Goal: Information Seeking & Learning: Learn about a topic

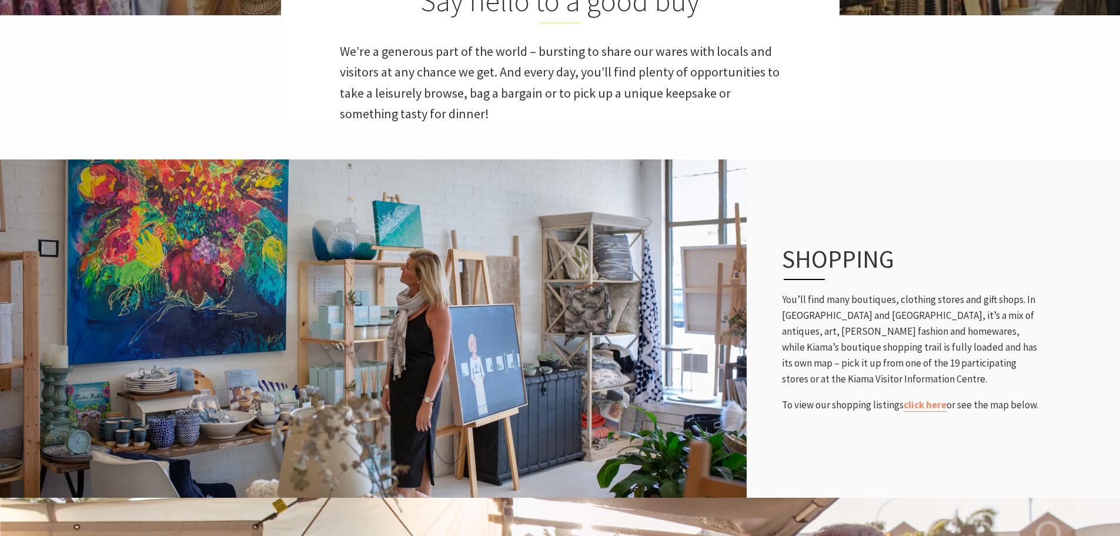
scroll to position [353, 0]
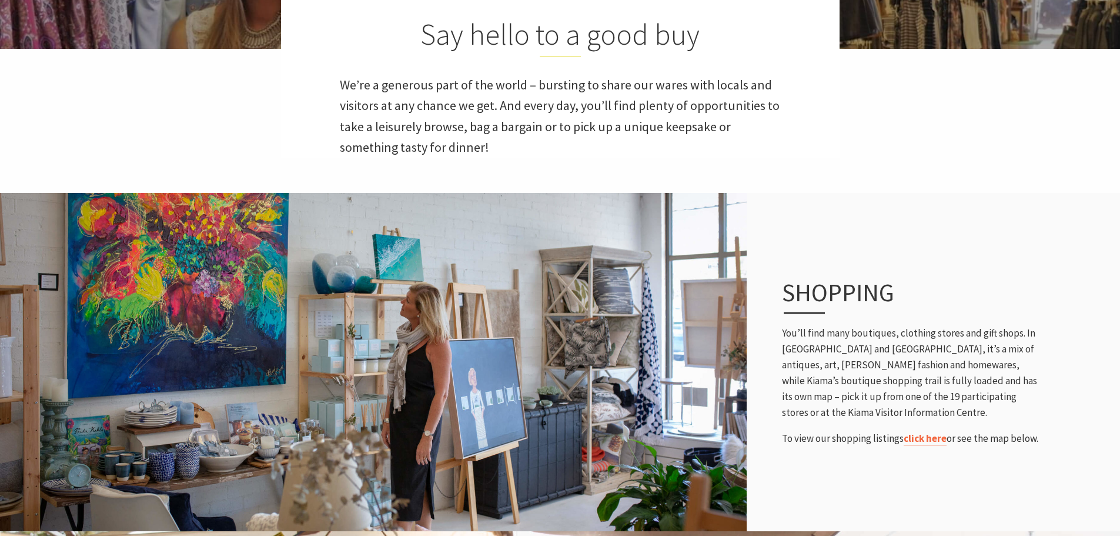
click at [927, 438] on link "click here" at bounding box center [925, 439] width 43 height 14
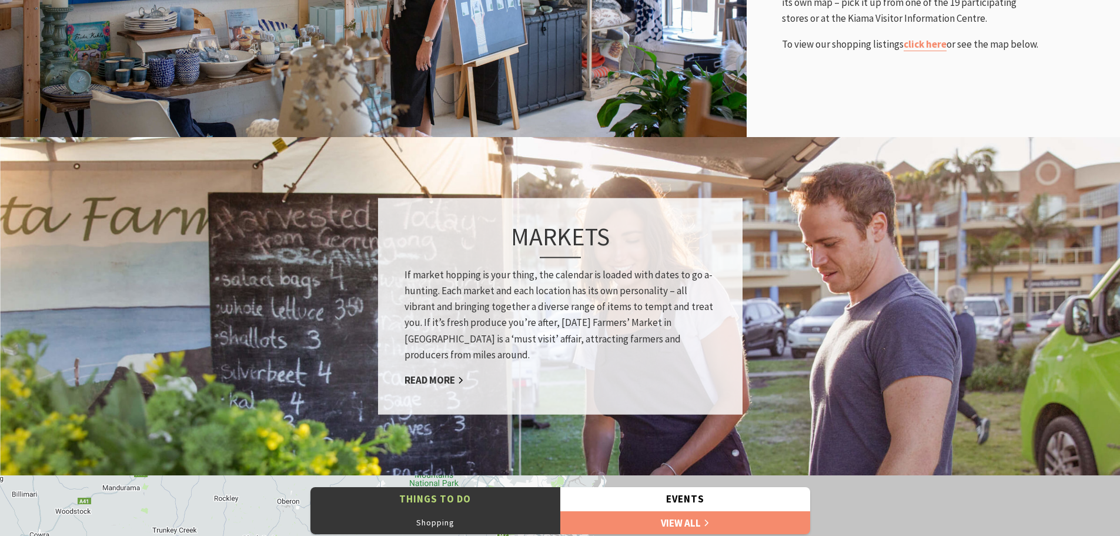
scroll to position [764, 0]
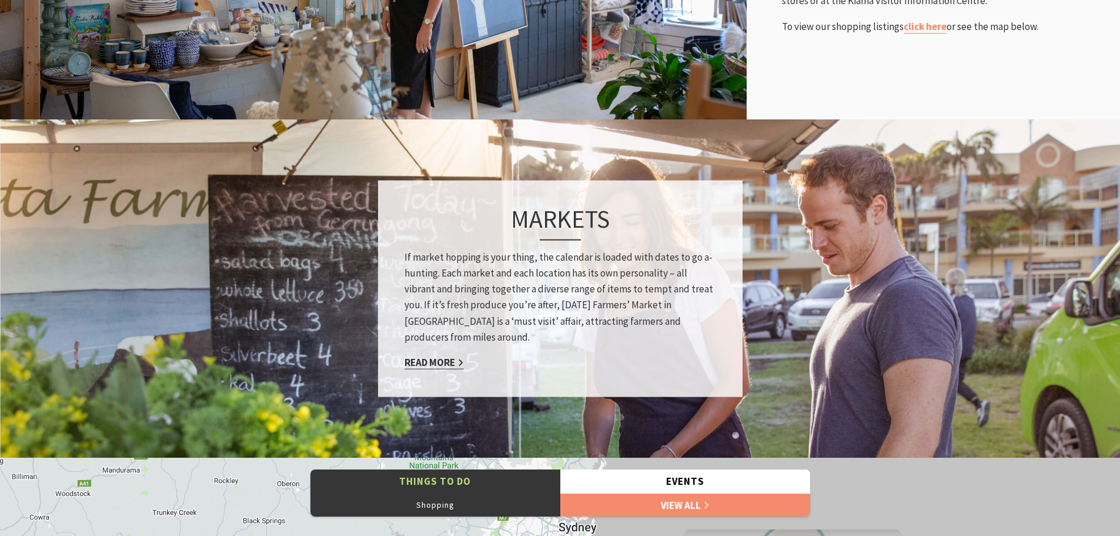
click at [436, 360] on link "Read More" at bounding box center [433, 363] width 59 height 14
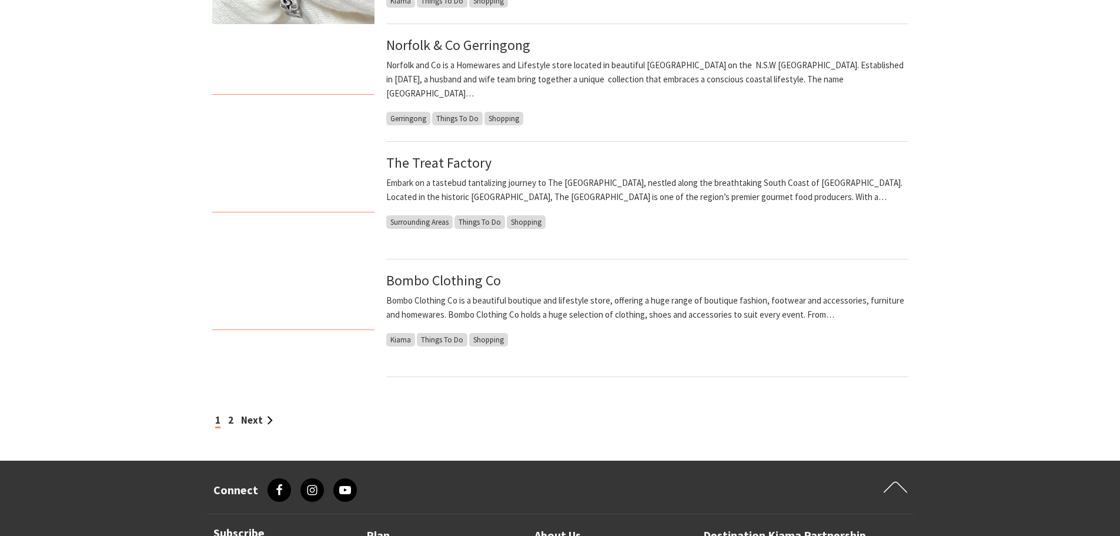
scroll to position [941, 0]
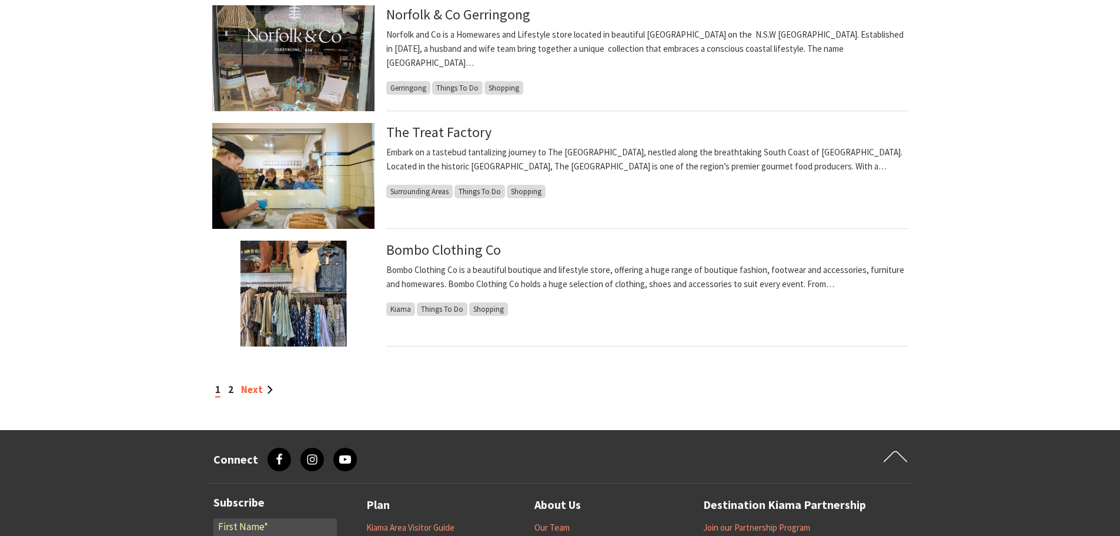
click at [259, 386] on link "Next" at bounding box center [257, 389] width 32 height 13
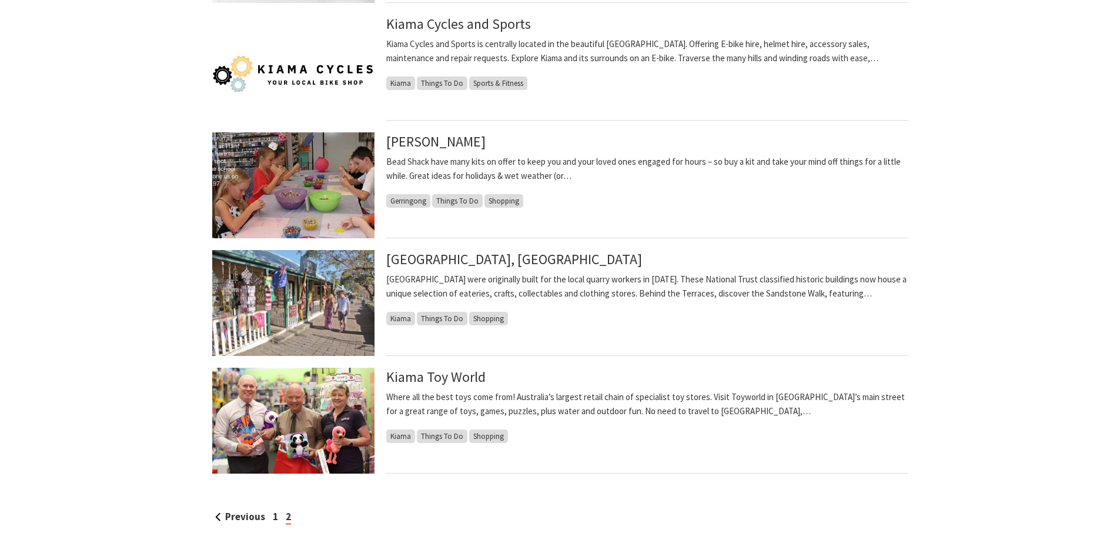
scroll to position [823, 0]
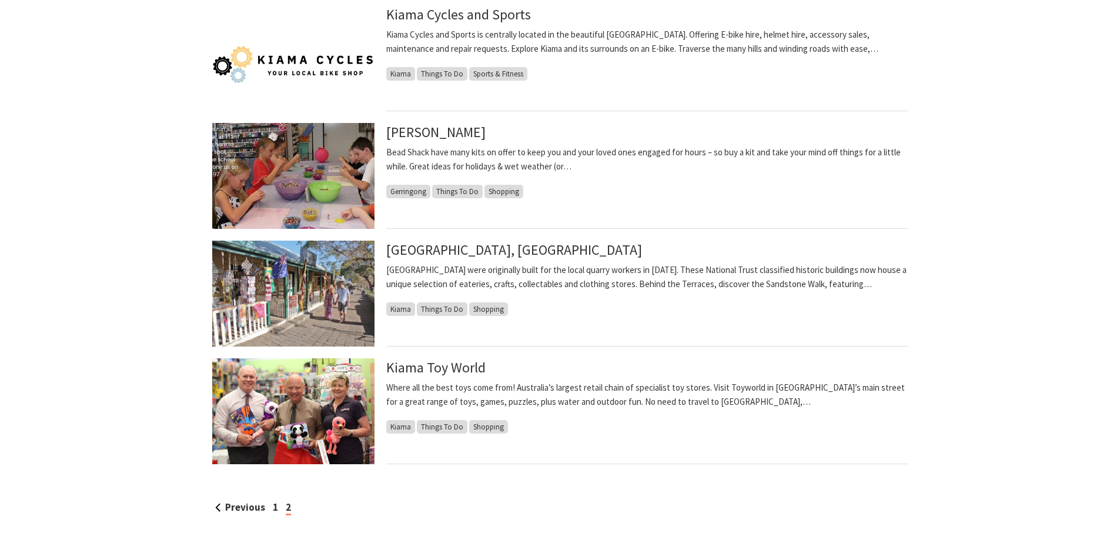
click at [487, 310] on span "Shopping" at bounding box center [488, 309] width 39 height 14
click at [440, 254] on link "[GEOGRAPHIC_DATA], [GEOGRAPHIC_DATA]" at bounding box center [514, 249] width 256 height 19
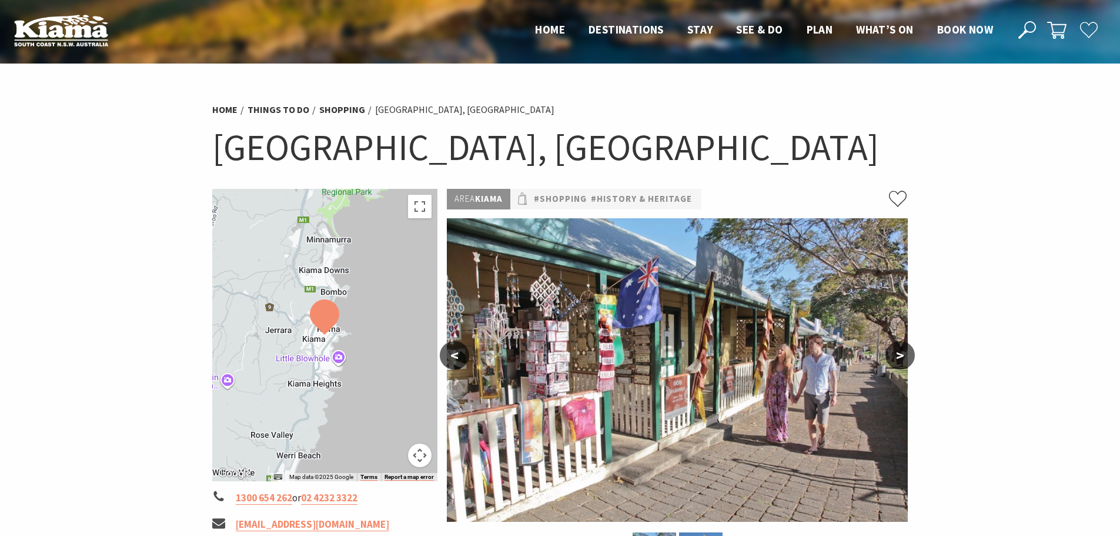
click at [902, 355] on button ">" at bounding box center [899, 355] width 29 height 28
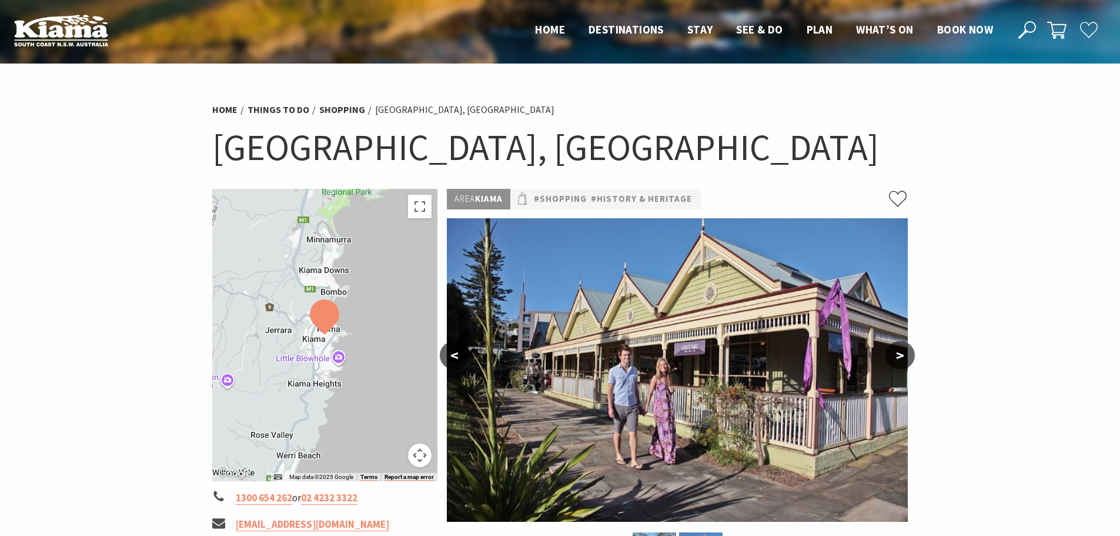
click at [902, 355] on button ">" at bounding box center [899, 355] width 29 height 28
click at [901, 356] on button ">" at bounding box center [899, 355] width 29 height 28
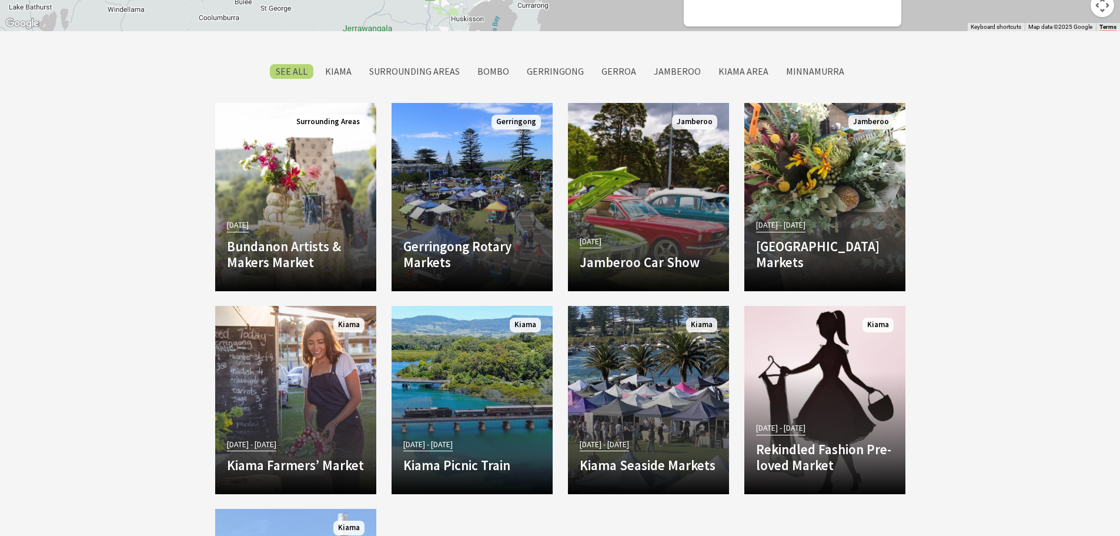
scroll to position [1058, 0]
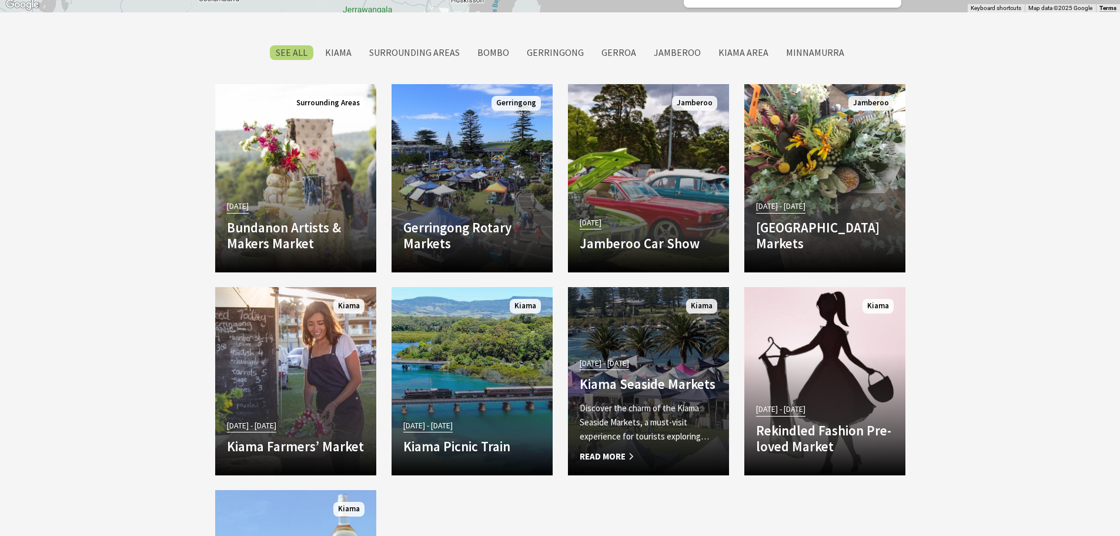
click at [613, 454] on span "Read More" at bounding box center [649, 456] width 138 height 14
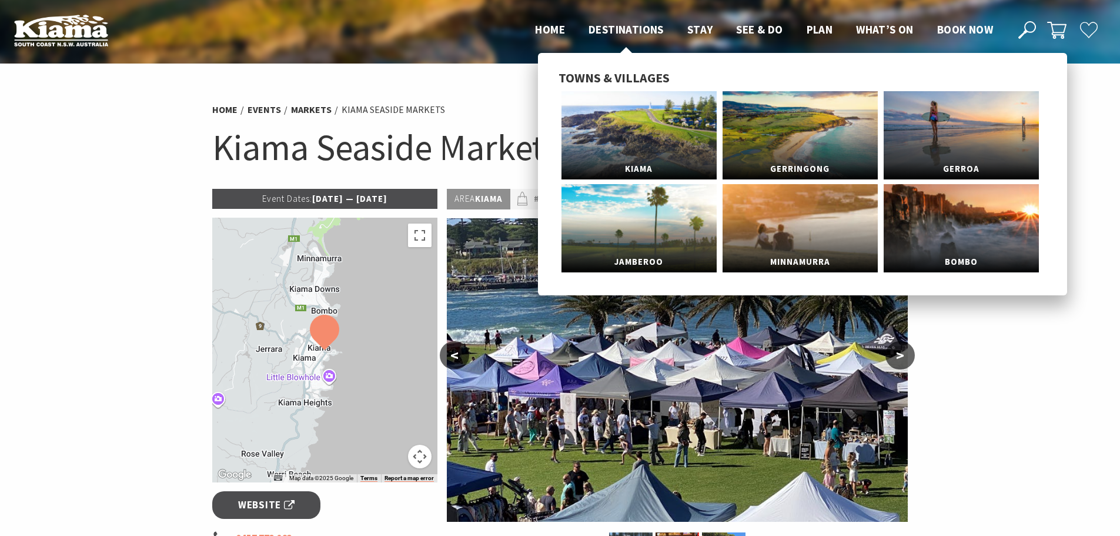
click at [611, 24] on span "Destinations" at bounding box center [625, 29] width 75 height 14
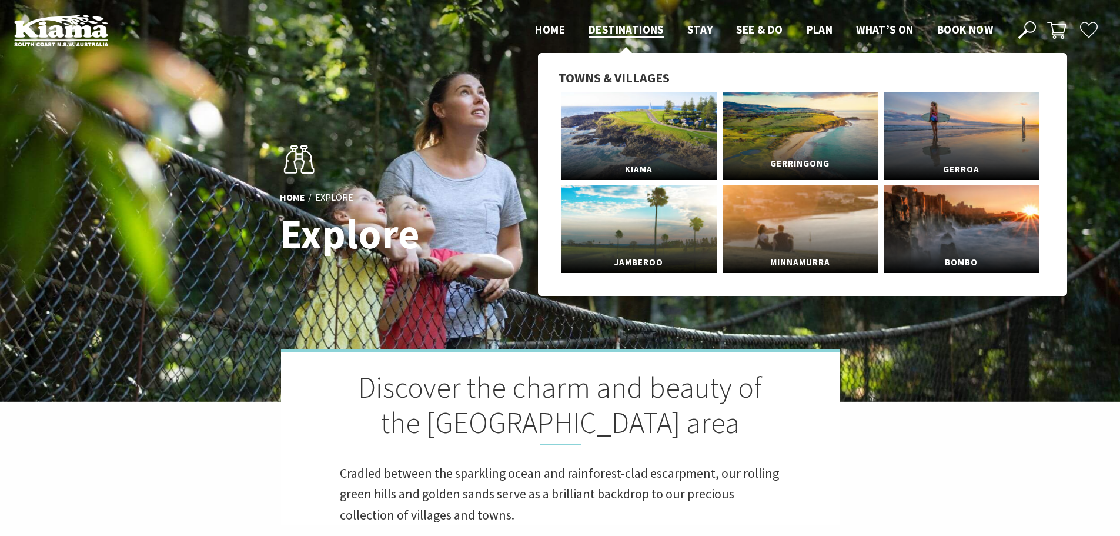
click at [825, 153] on span "Gerringong" at bounding box center [800, 164] width 155 height 22
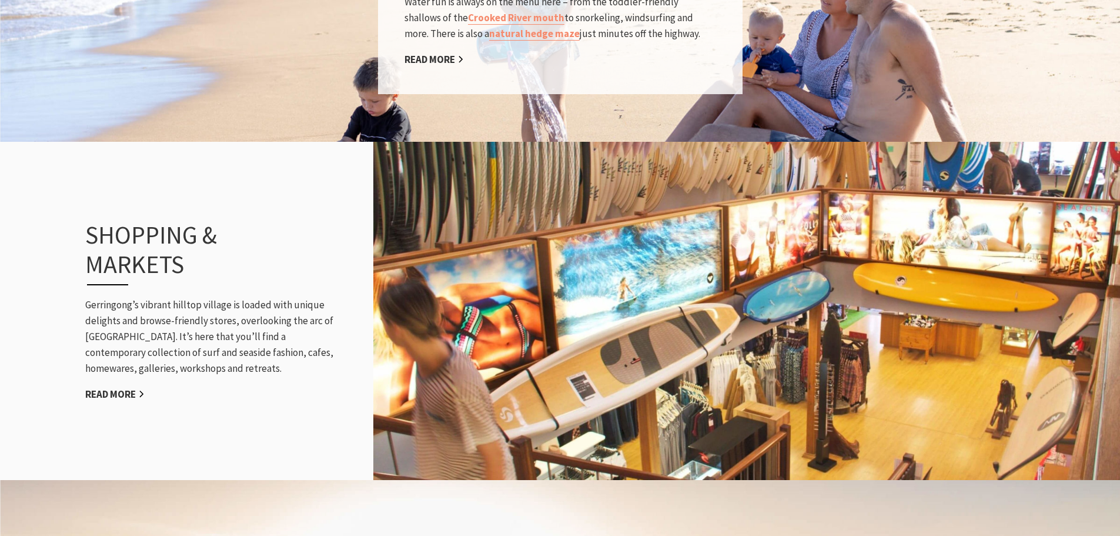
scroll to position [1235, 0]
click at [128, 387] on link "Read More" at bounding box center [114, 394] width 59 height 14
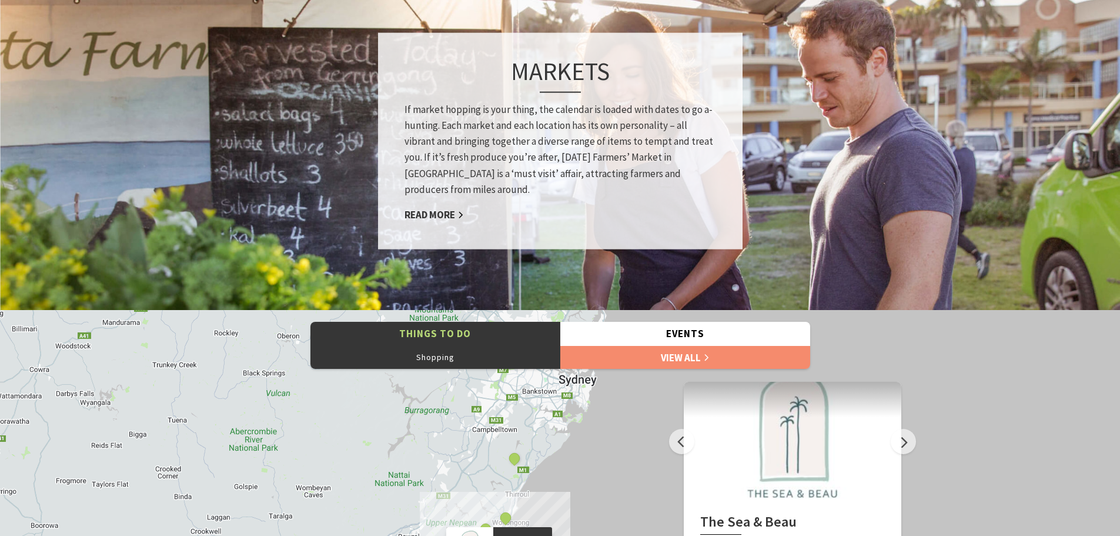
scroll to position [941, 0]
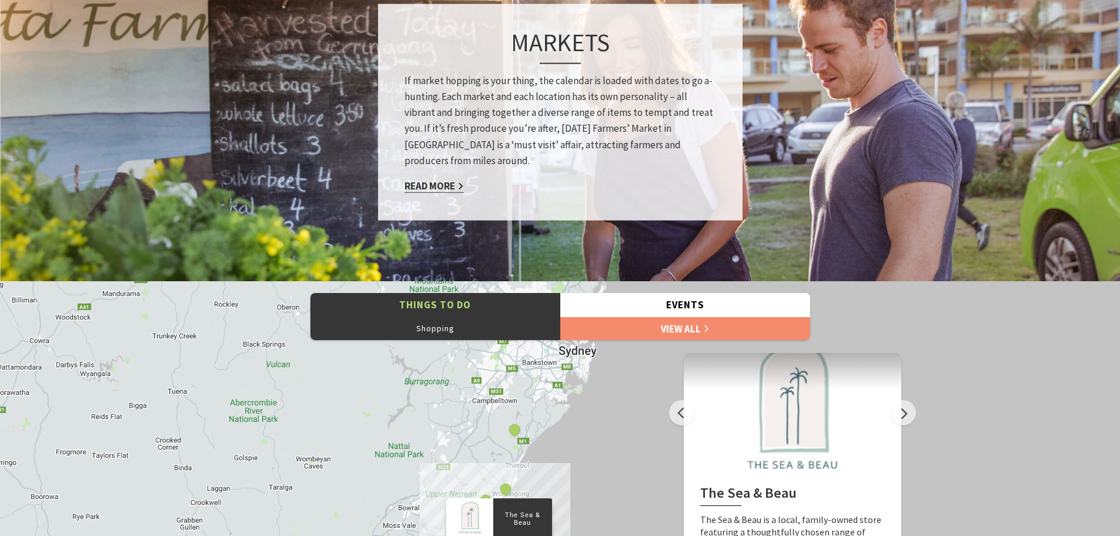
click at [450, 182] on link "Read More" at bounding box center [433, 186] width 59 height 14
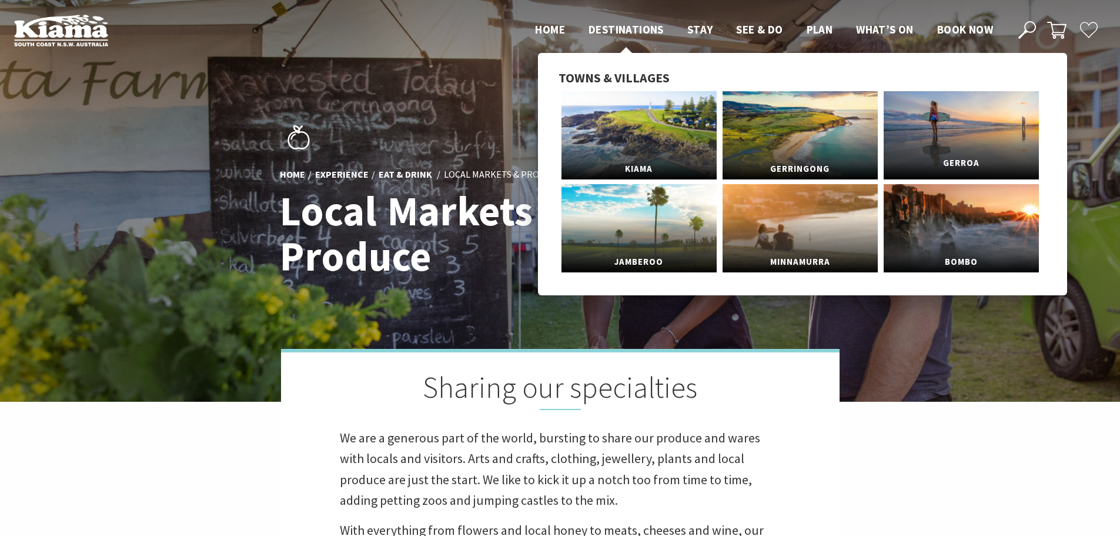
click at [938, 152] on span "Gerroa" at bounding box center [961, 163] width 155 height 22
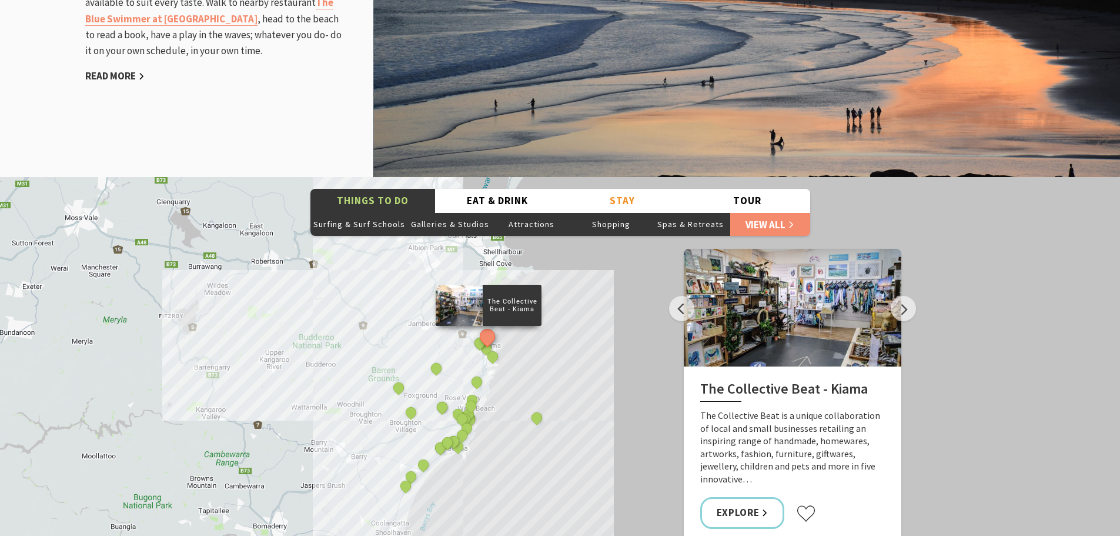
scroll to position [1587, 0]
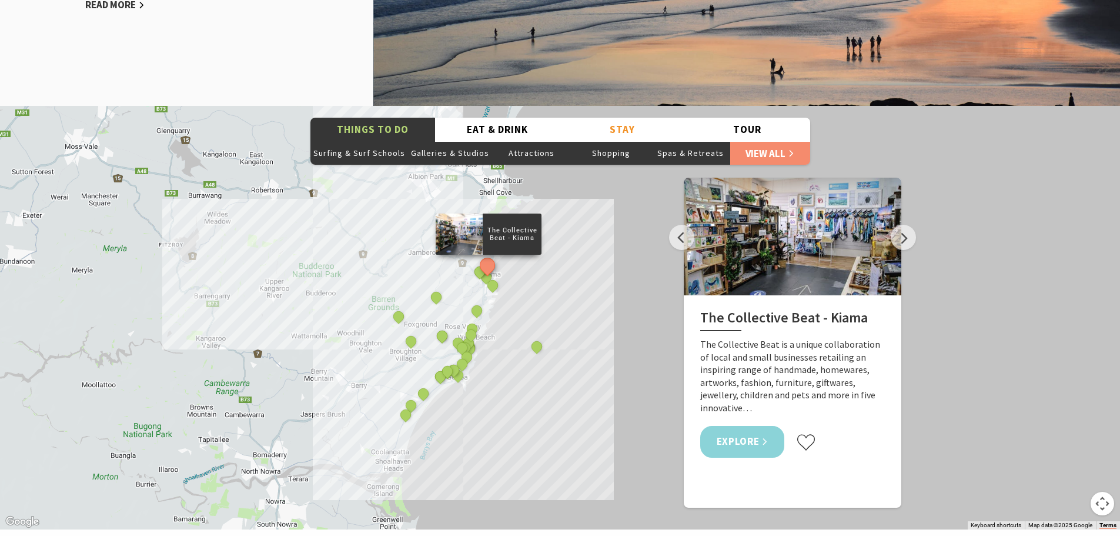
click at [755, 426] on link "Explore" at bounding box center [742, 441] width 85 height 31
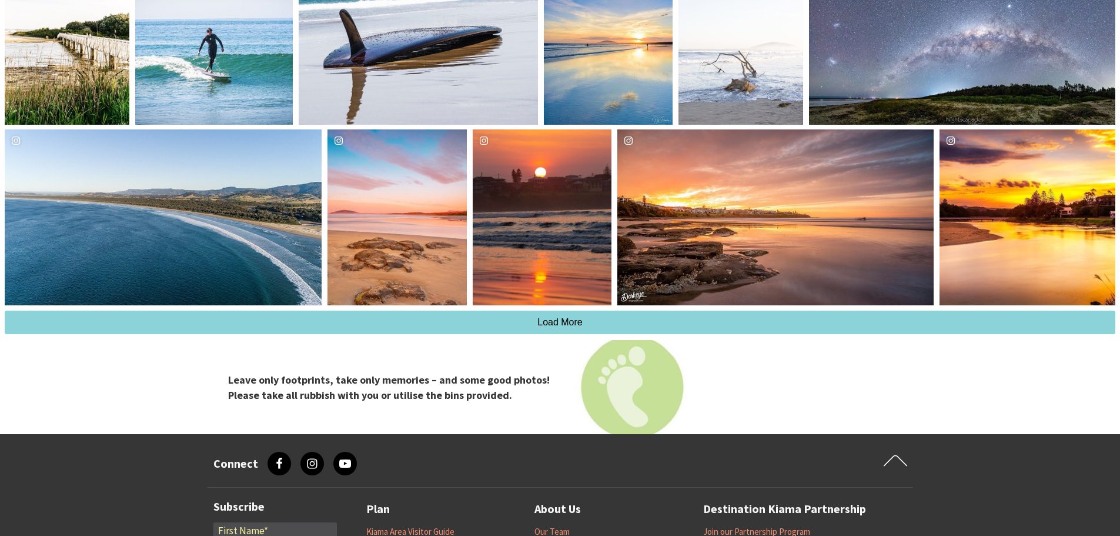
scroll to position [3052, 0]
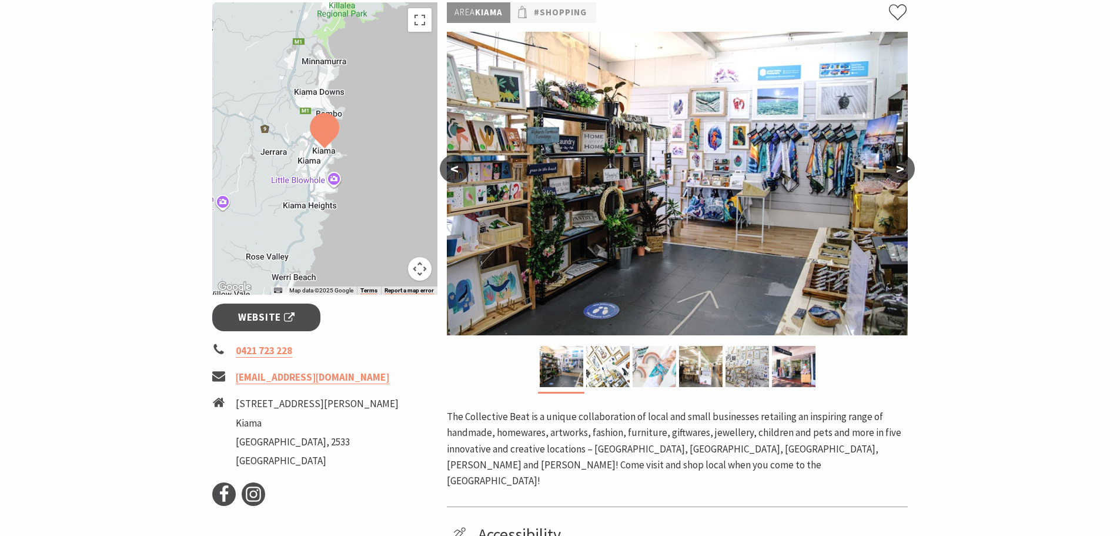
scroll to position [111, 0]
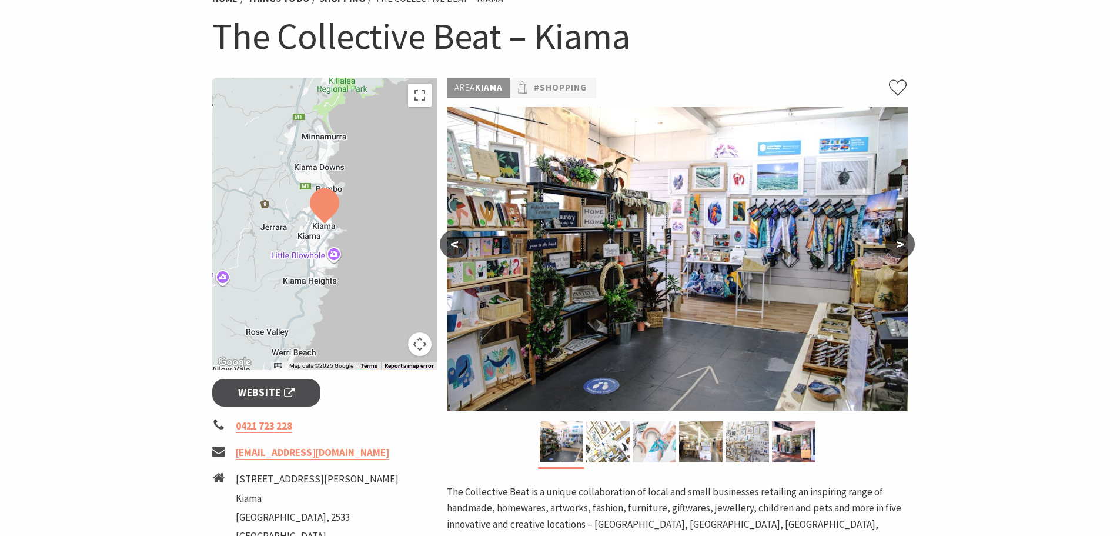
click at [900, 242] on button ">" at bounding box center [899, 244] width 29 height 28
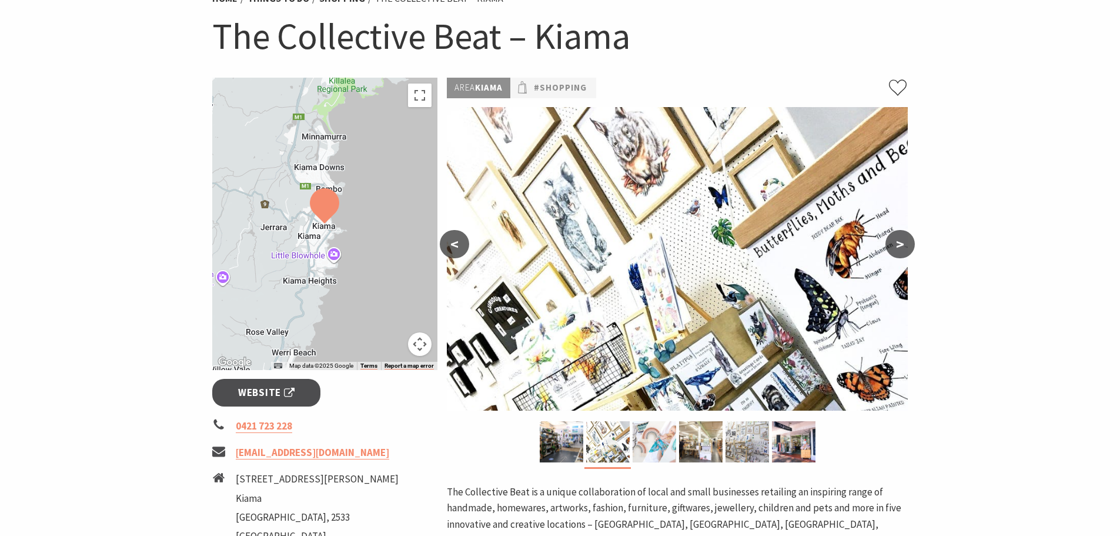
click at [900, 242] on button ">" at bounding box center [899, 244] width 29 height 28
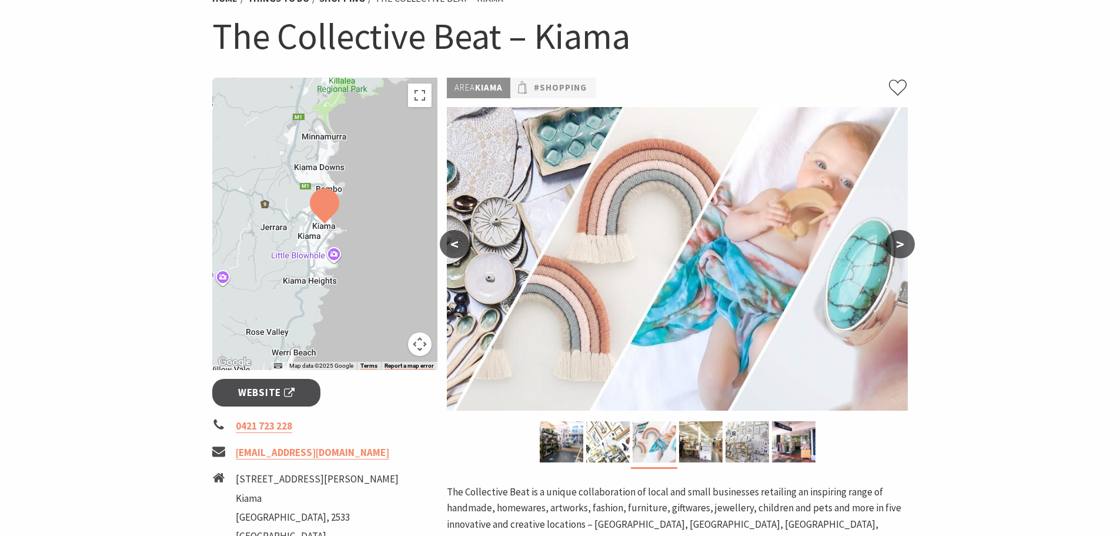
click at [900, 242] on button ">" at bounding box center [899, 244] width 29 height 28
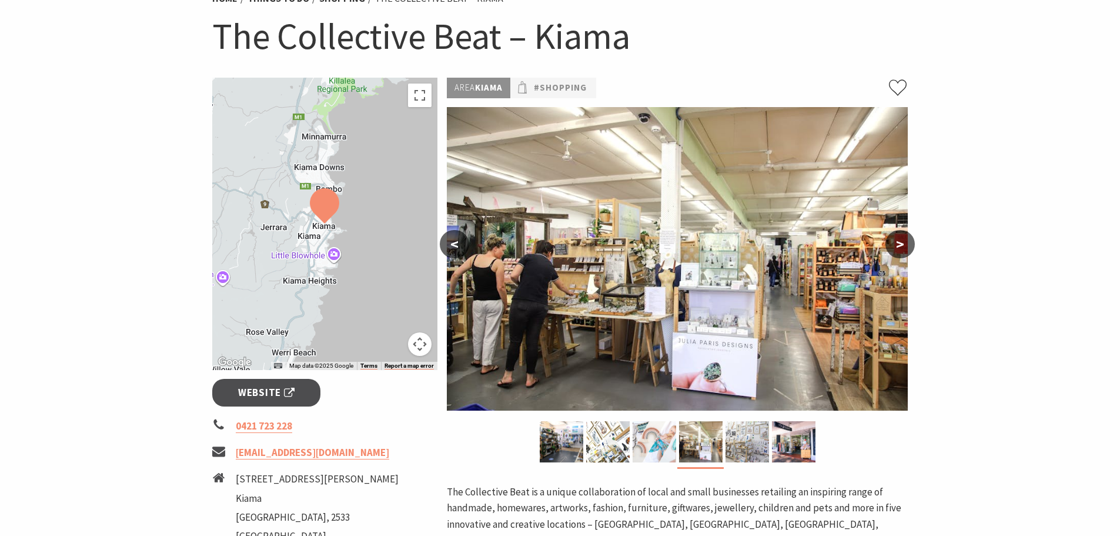
click at [900, 242] on button ">" at bounding box center [899, 244] width 29 height 28
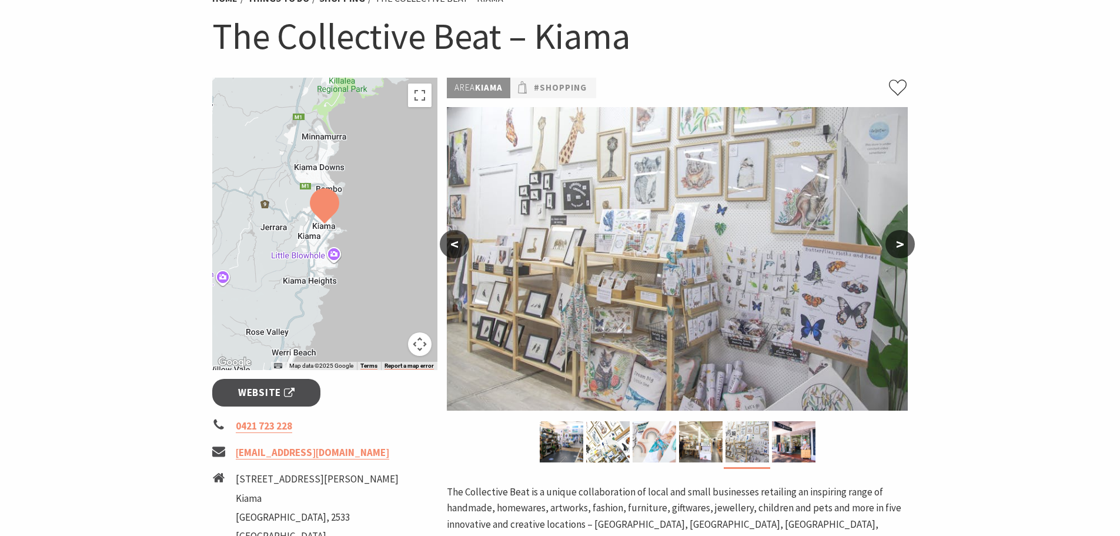
click at [900, 242] on button ">" at bounding box center [899, 244] width 29 height 28
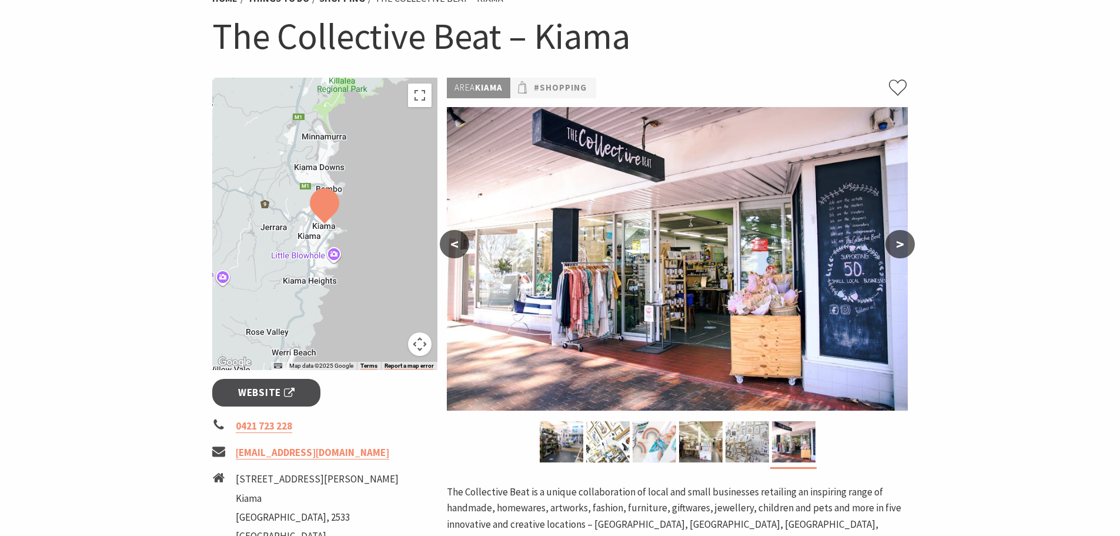
click at [900, 242] on button ">" at bounding box center [899, 244] width 29 height 28
click at [556, 88] on link "#Shopping" at bounding box center [560, 88] width 53 height 15
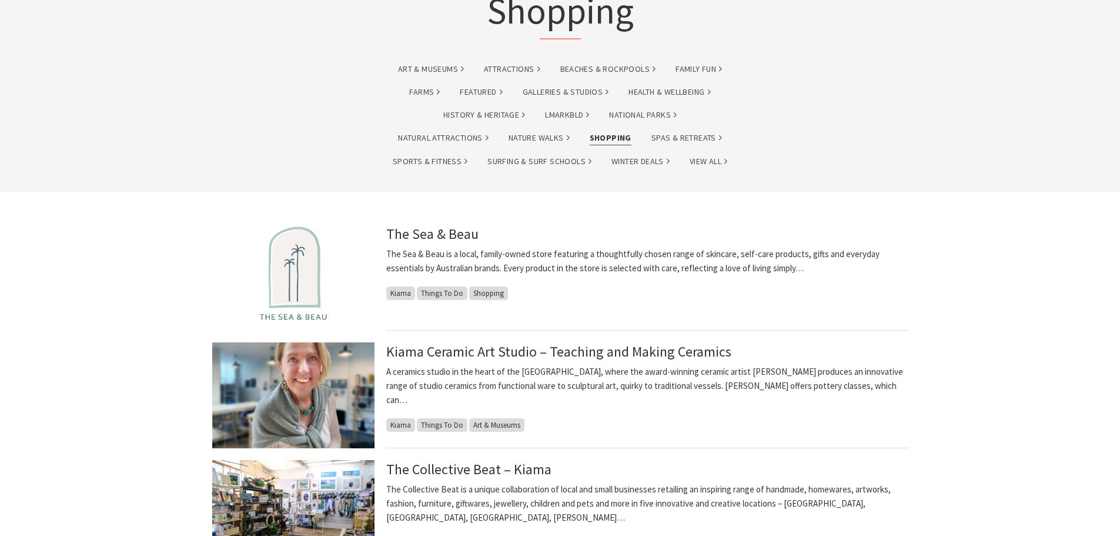
scroll to position [176, 0]
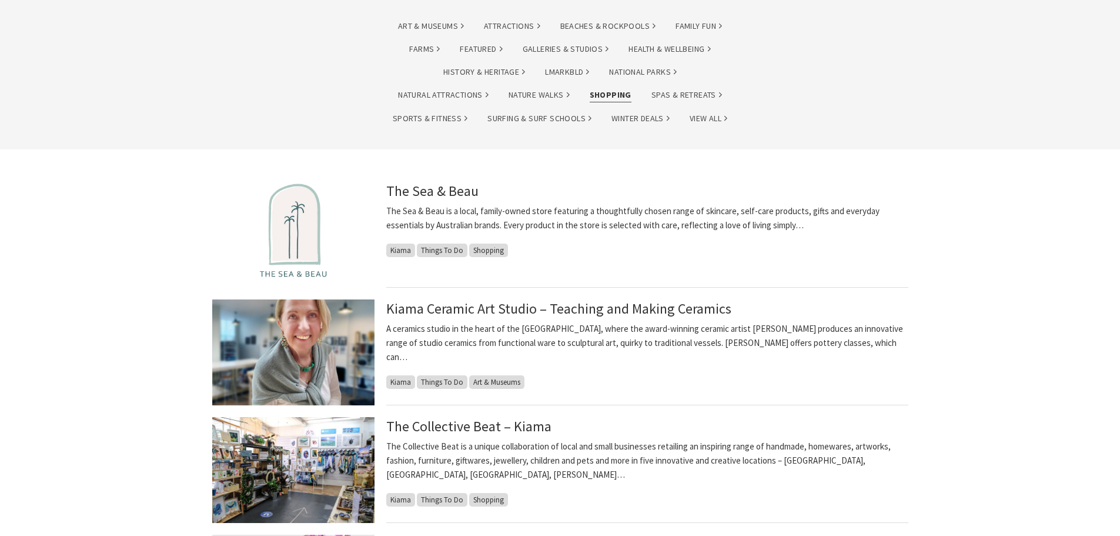
click at [508, 216] on p "The Sea & Beau is a local, family-owned store featuring a thoughtfully chosen r…" at bounding box center [647, 218] width 522 height 28
click at [496, 251] on span "Shopping" at bounding box center [488, 250] width 39 height 14
click at [485, 248] on span "Shopping" at bounding box center [488, 250] width 39 height 14
click at [310, 210] on img at bounding box center [293, 235] width 162 height 106
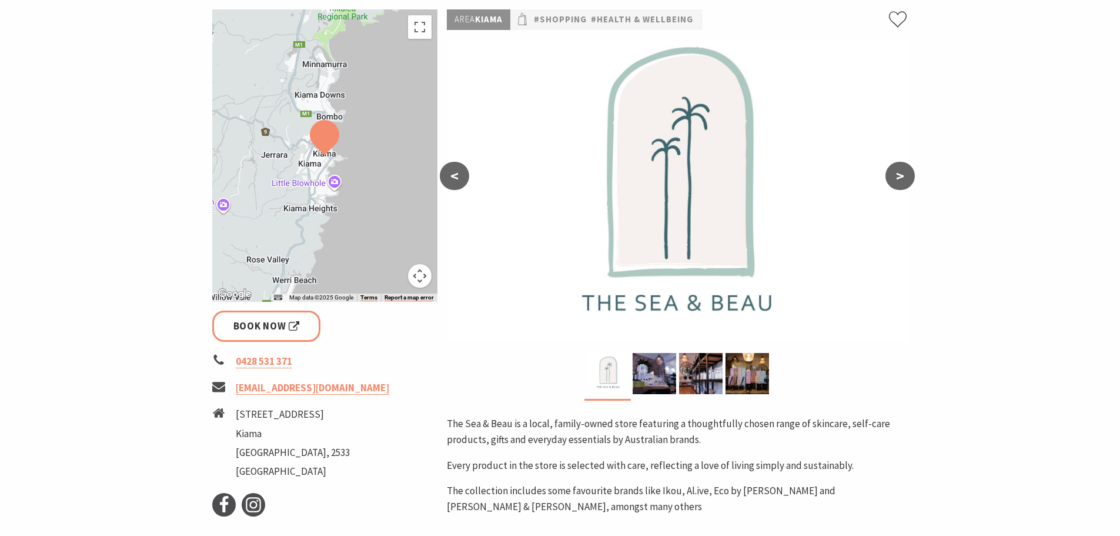
scroll to position [176, 0]
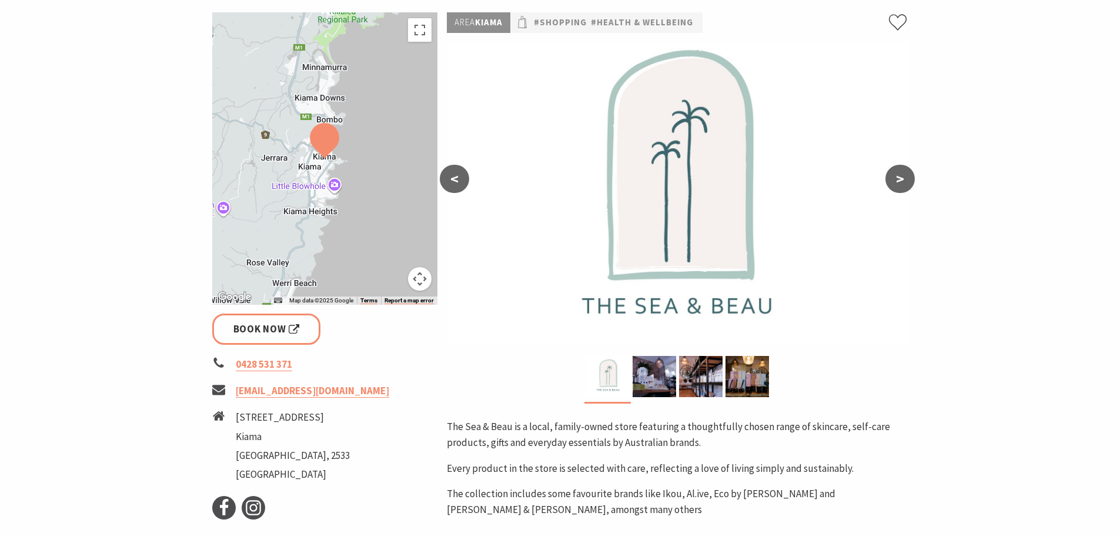
click at [904, 174] on button ">" at bounding box center [899, 179] width 29 height 28
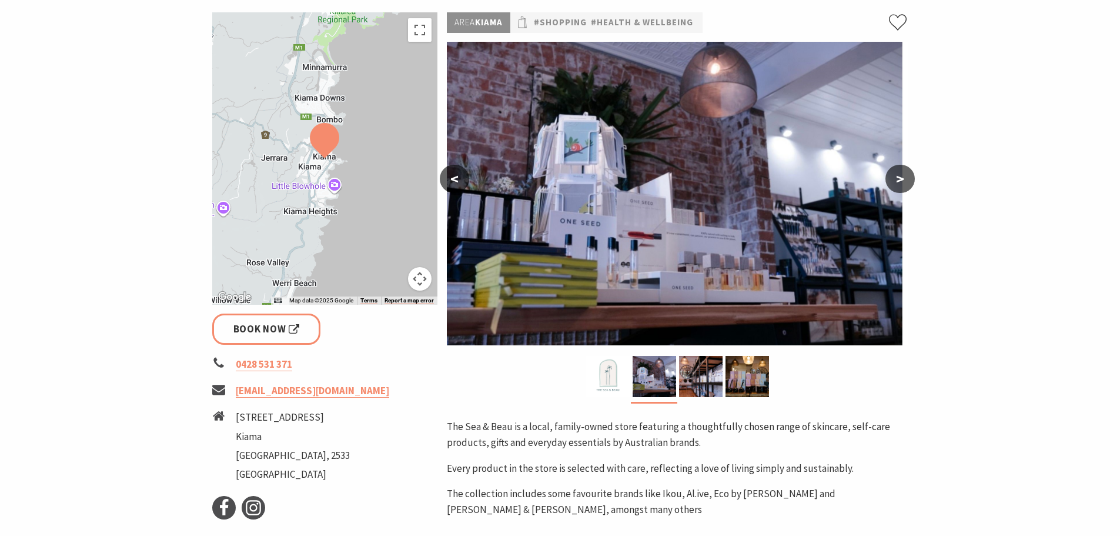
click at [904, 174] on button ">" at bounding box center [899, 179] width 29 height 28
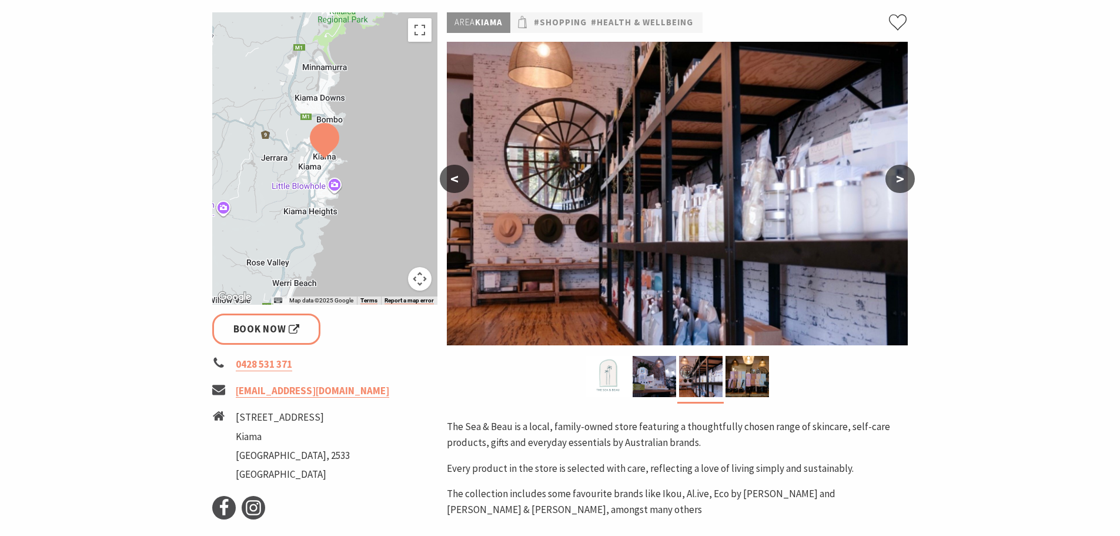
click at [904, 174] on button ">" at bounding box center [899, 179] width 29 height 28
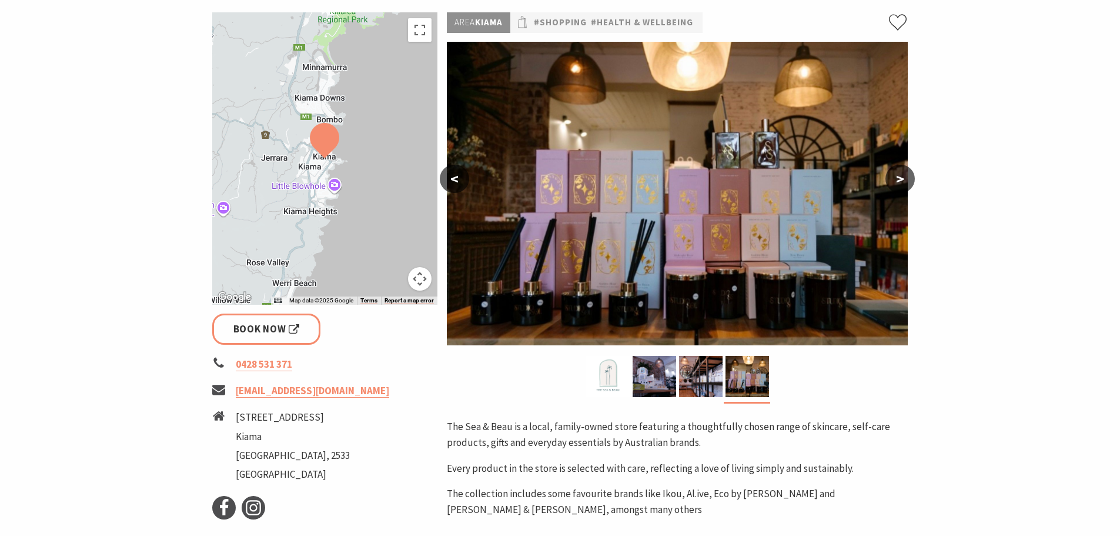
click at [904, 174] on button ">" at bounding box center [899, 179] width 29 height 28
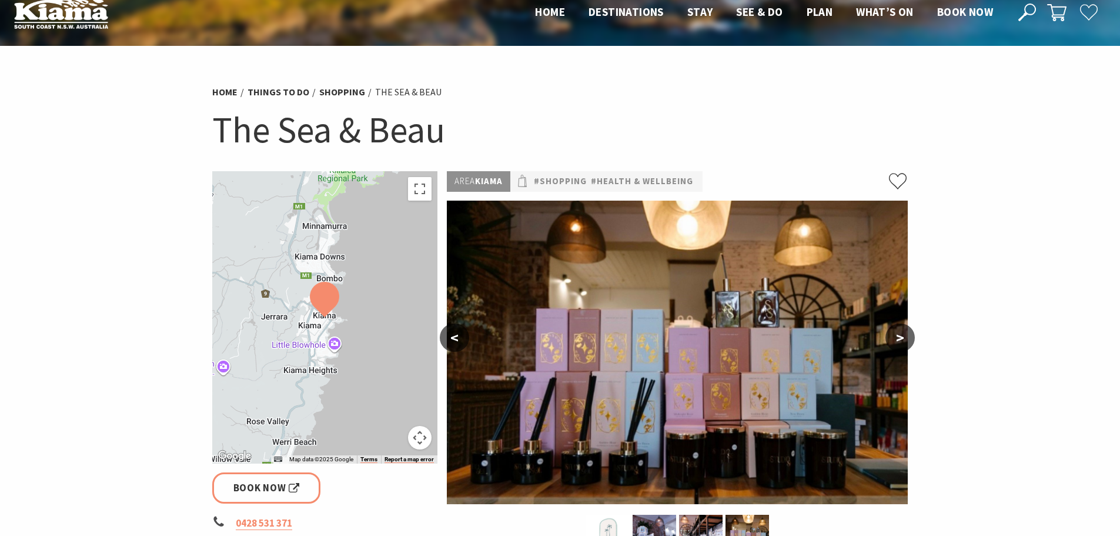
scroll to position [0, 0]
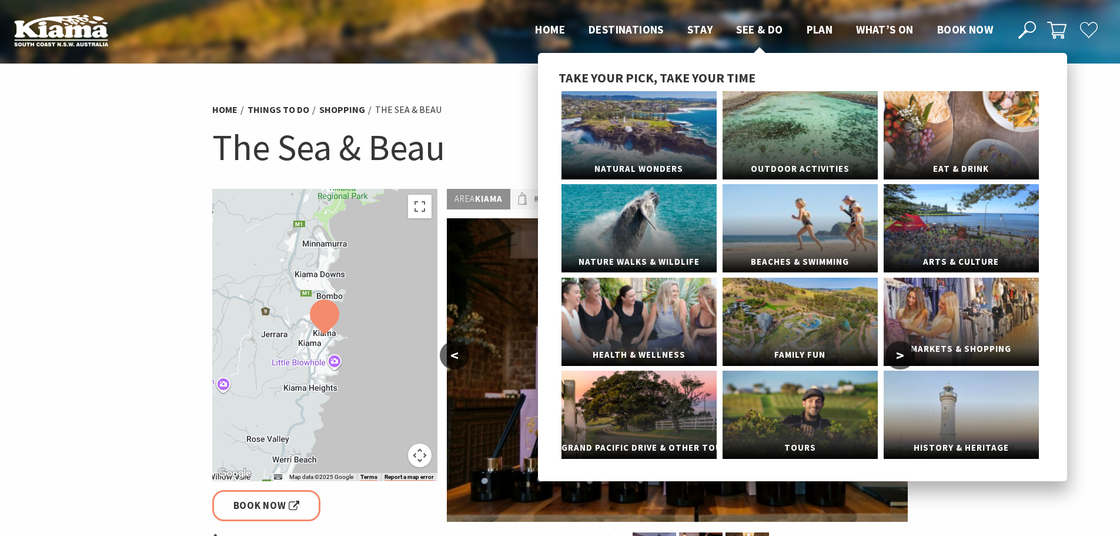
click at [929, 316] on link "Markets & Shopping" at bounding box center [961, 321] width 155 height 88
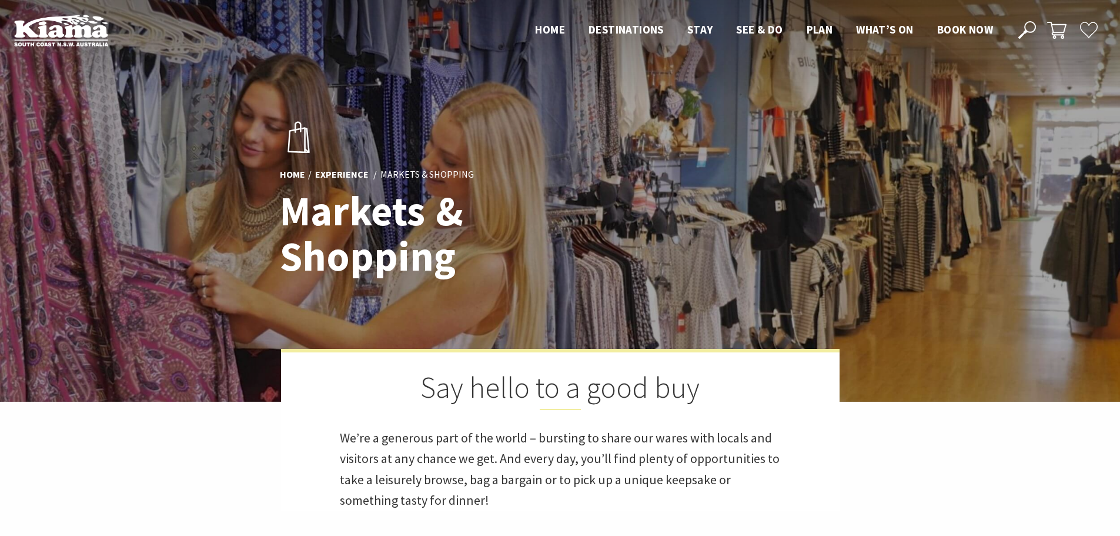
scroll to position [322, 1135]
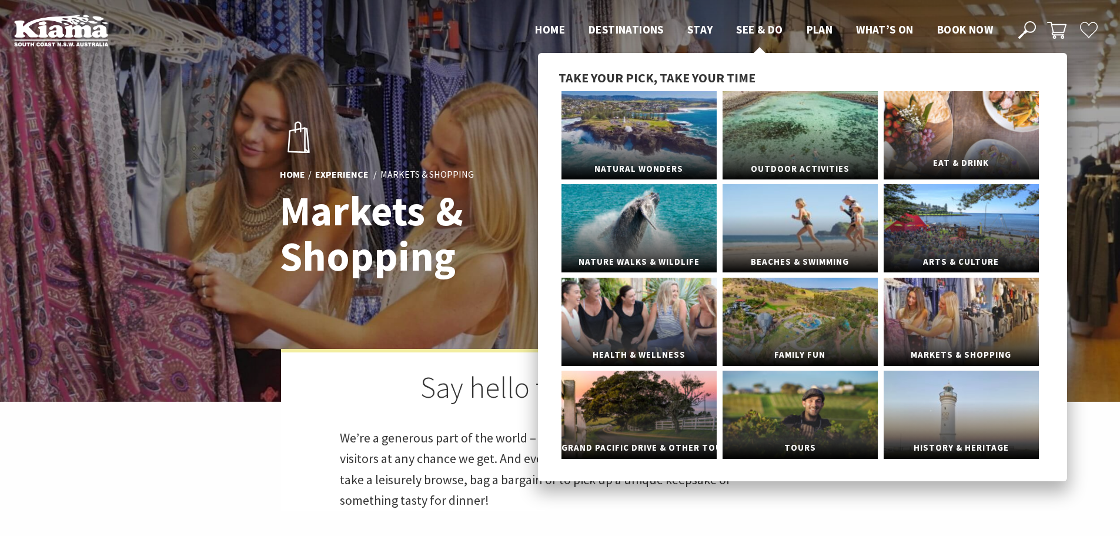
click at [962, 113] on link "Eat & Drink" at bounding box center [961, 135] width 155 height 88
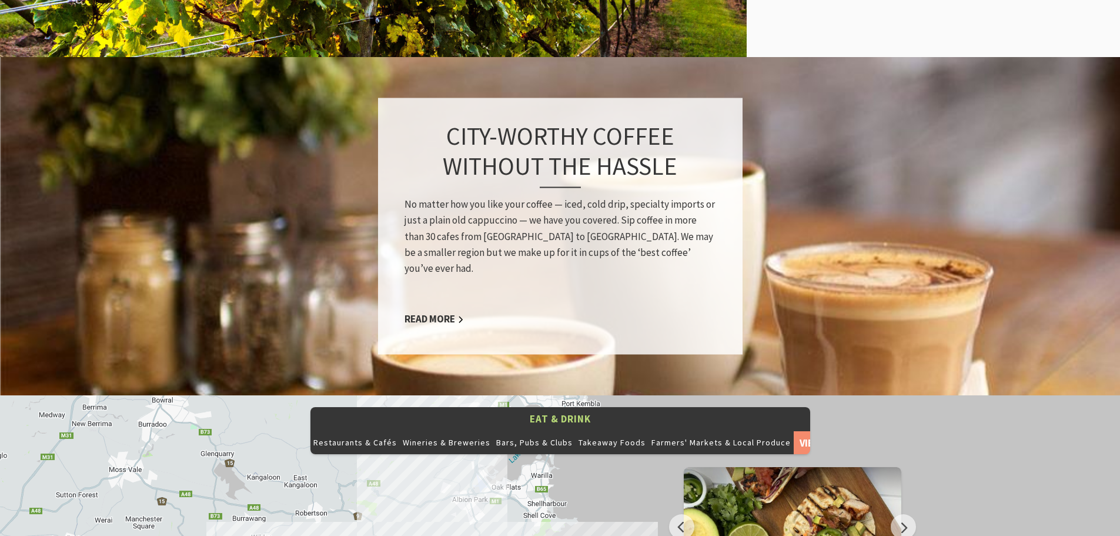
scroll to position [941, 0]
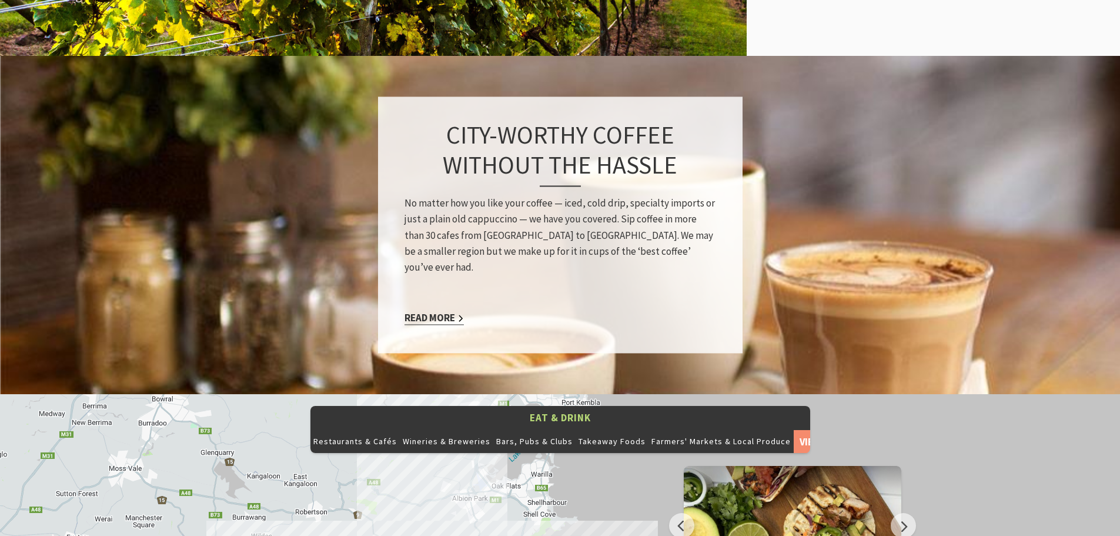
click at [447, 312] on link "Read More" at bounding box center [433, 319] width 59 height 14
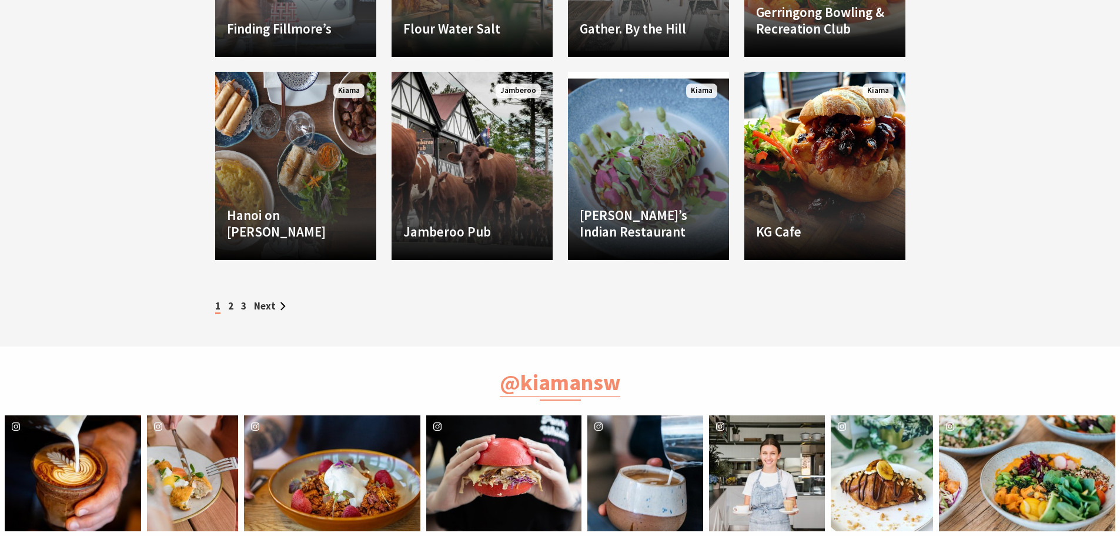
scroll to position [1587, 0]
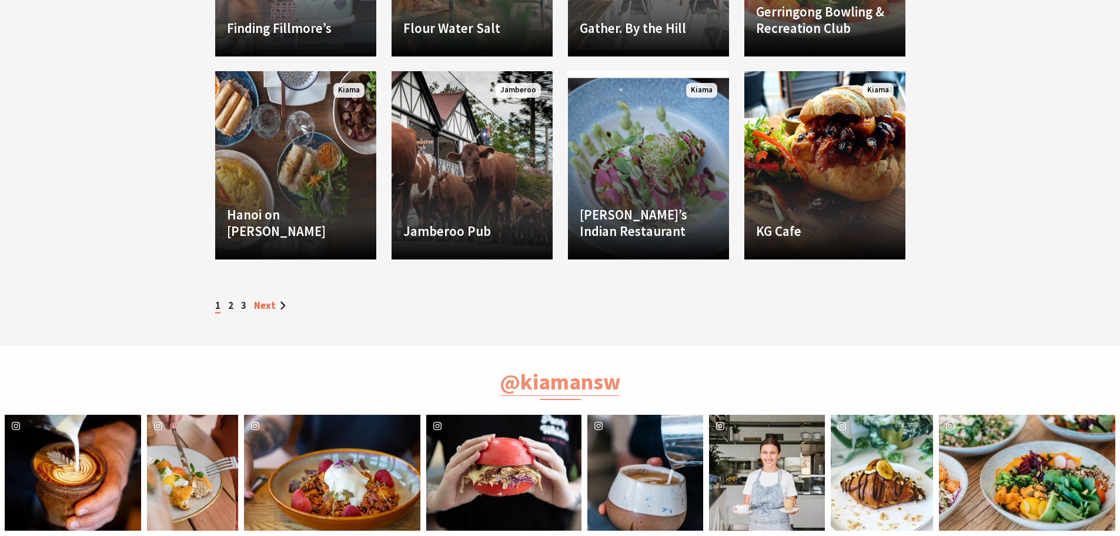
click at [273, 303] on link "Next" at bounding box center [270, 305] width 32 height 13
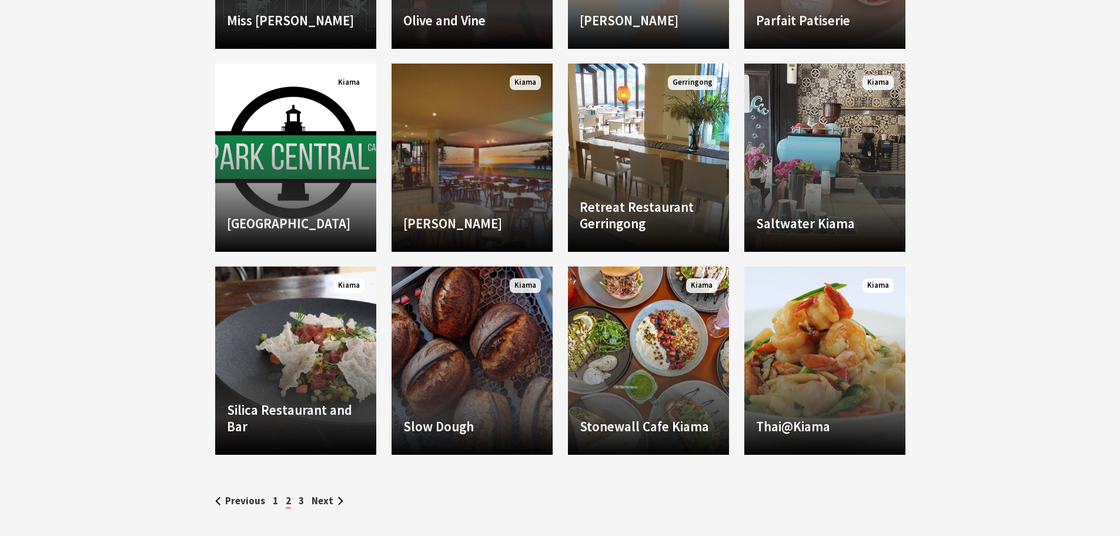
scroll to position [1411, 0]
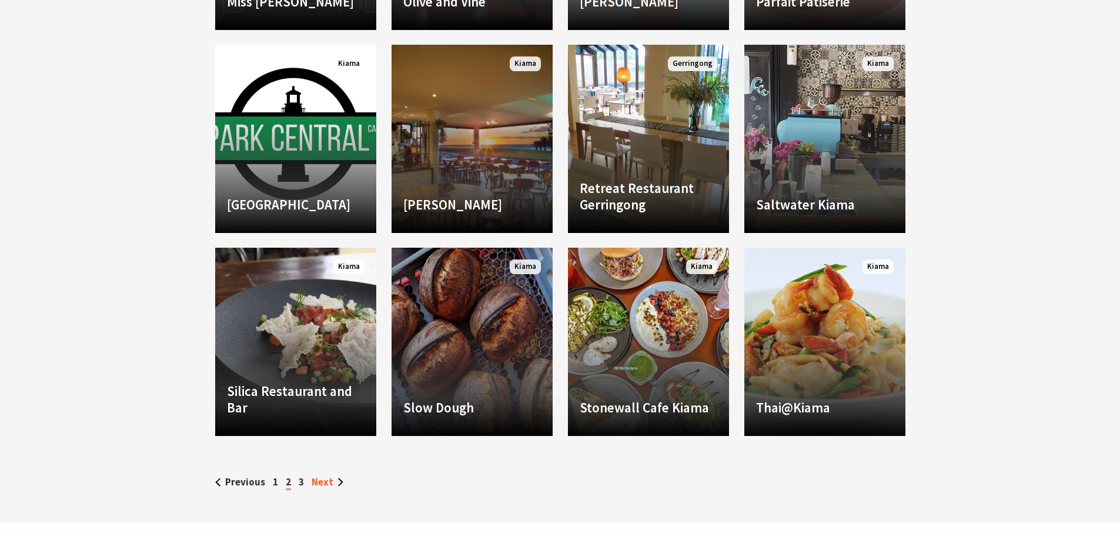
click at [329, 480] on link "Next" at bounding box center [328, 481] width 32 height 13
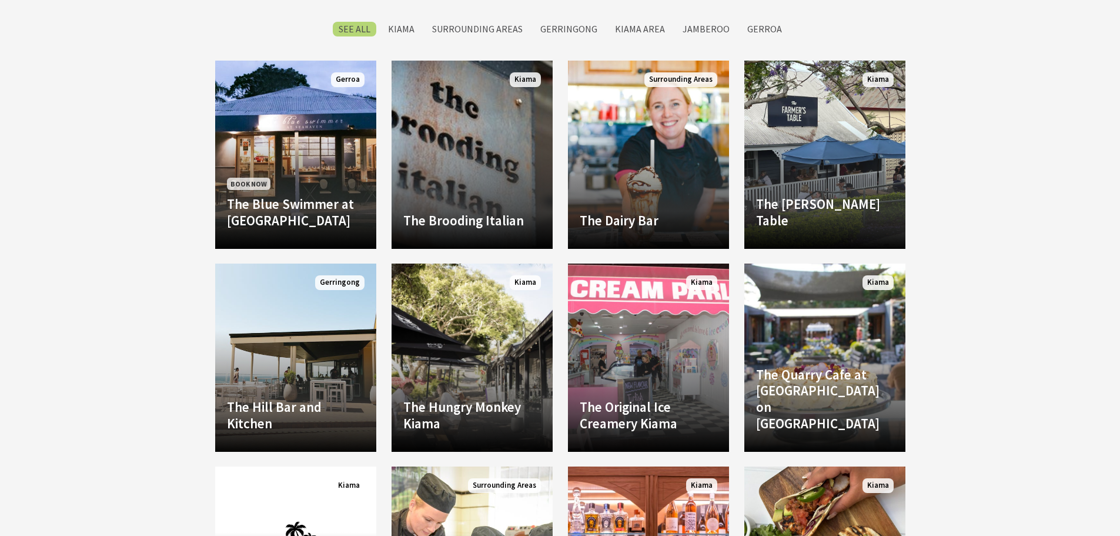
scroll to position [999, 0]
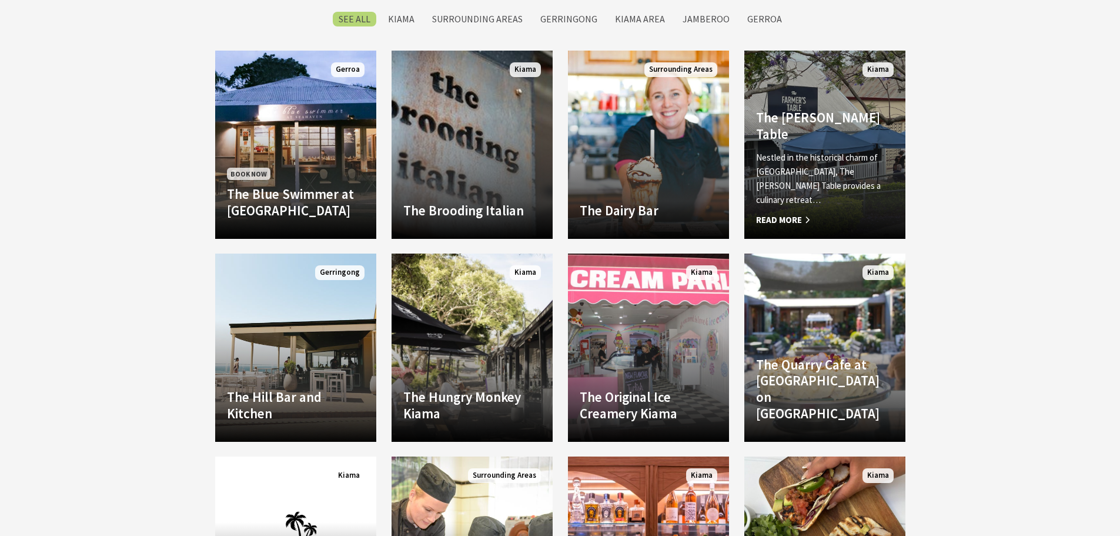
click at [790, 222] on span "Read More" at bounding box center [825, 220] width 138 height 14
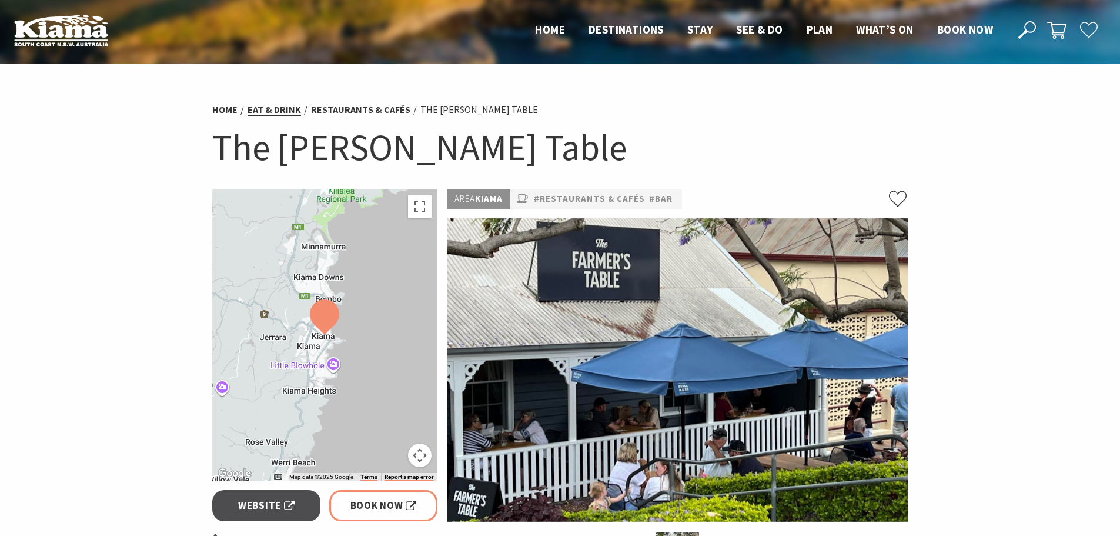
click at [277, 109] on link "Eat & Drink" at bounding box center [274, 109] width 53 height 12
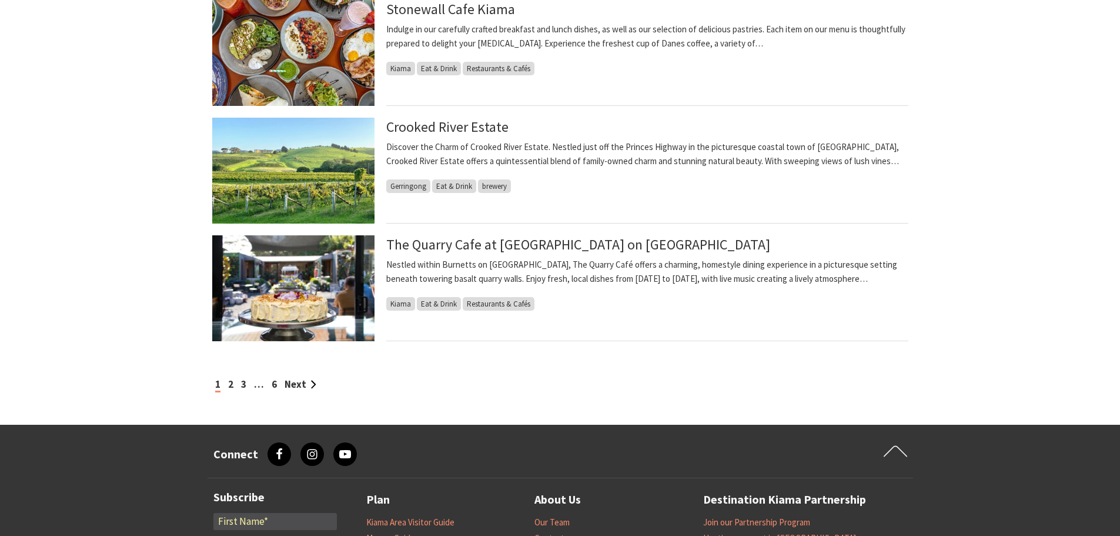
scroll to position [1176, 0]
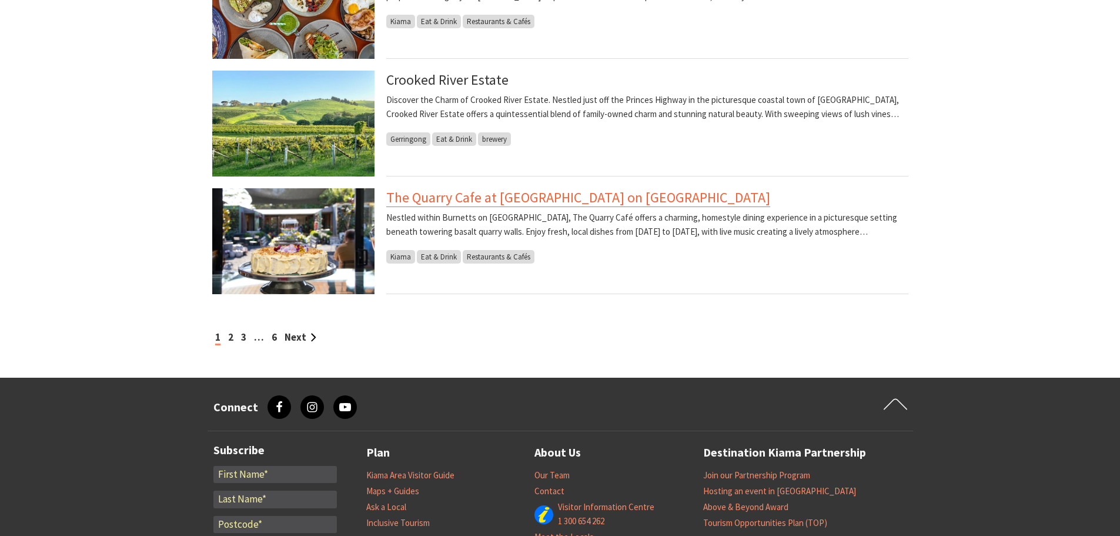
click at [470, 194] on link "The Quarry Cafe at Burnetts on Barney Garden Centre" at bounding box center [578, 197] width 384 height 19
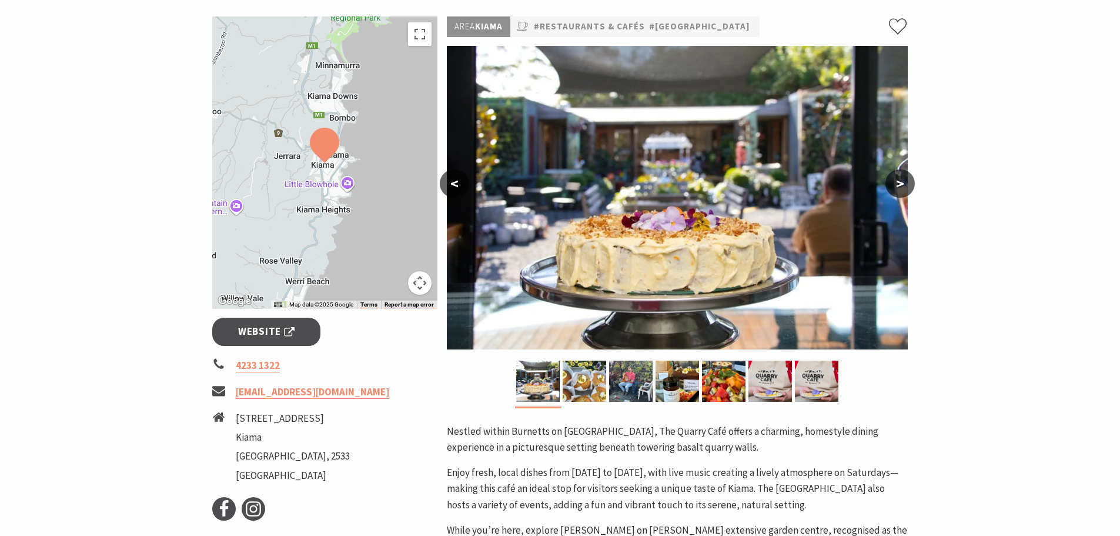
scroll to position [235, 0]
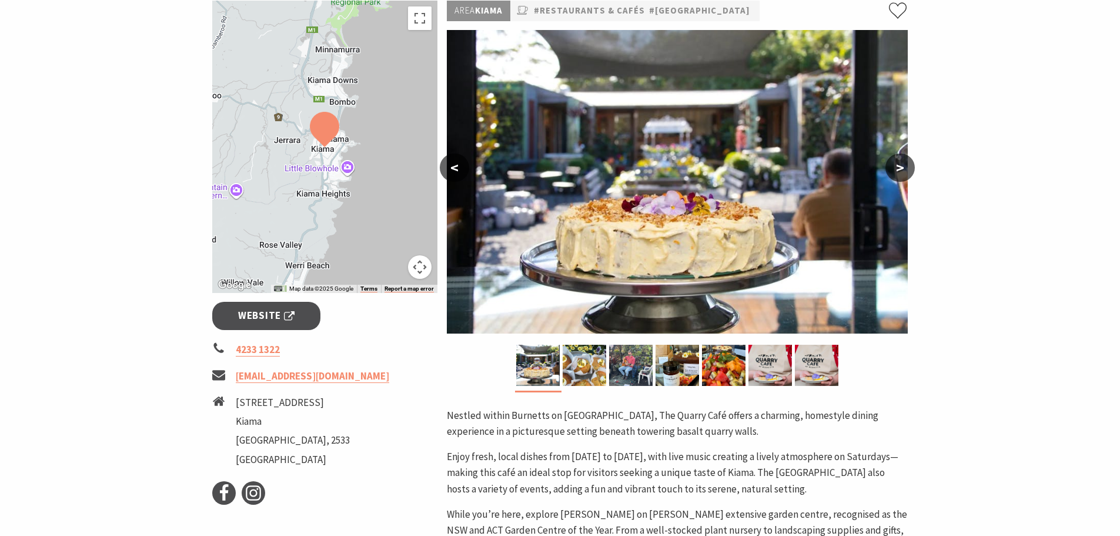
click at [899, 165] on button ">" at bounding box center [899, 167] width 29 height 28
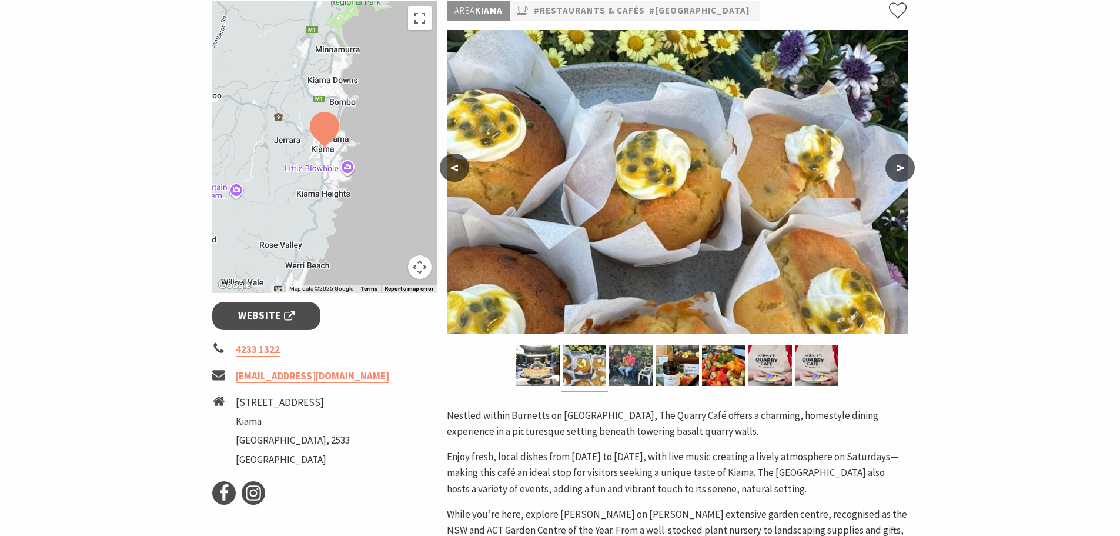
click at [899, 165] on button ">" at bounding box center [899, 167] width 29 height 28
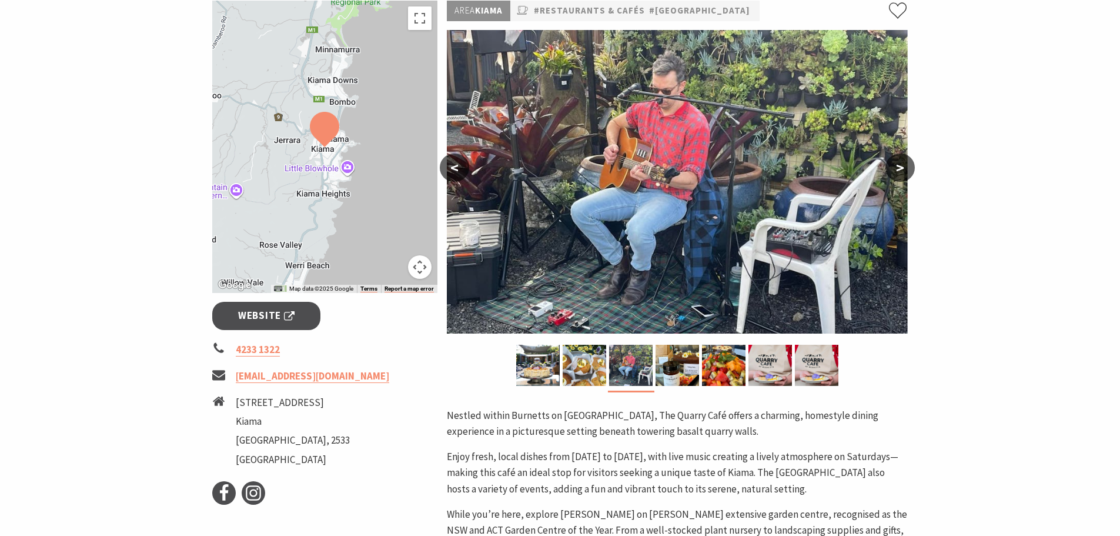
click at [899, 165] on button ">" at bounding box center [899, 167] width 29 height 28
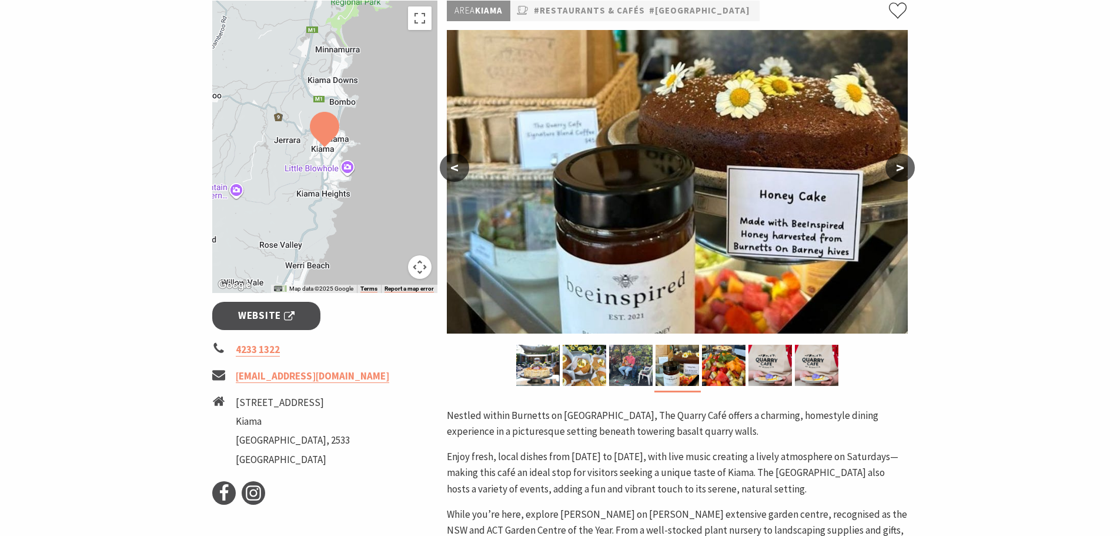
click at [899, 165] on button ">" at bounding box center [899, 167] width 29 height 28
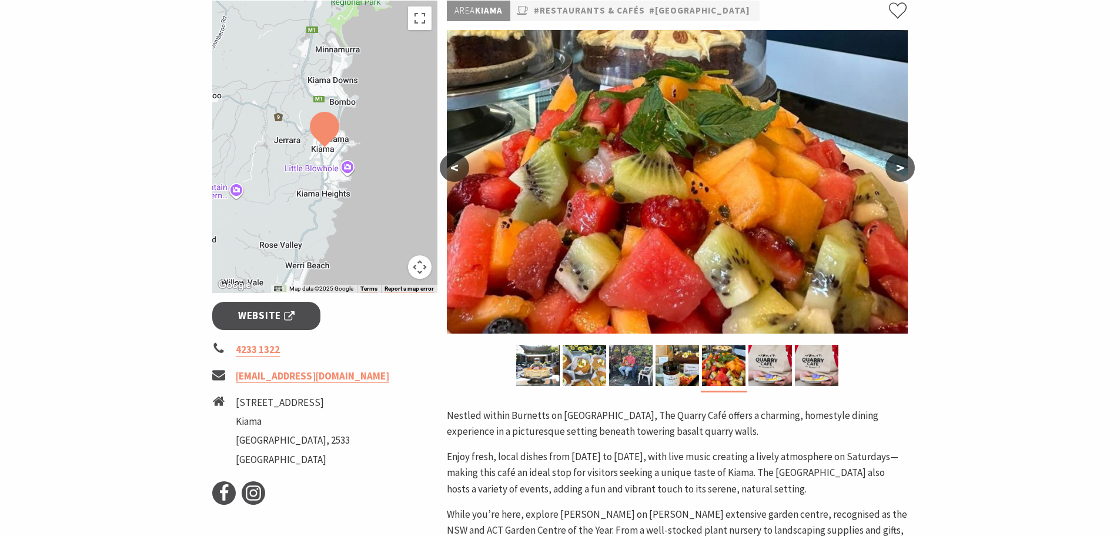
click at [899, 165] on button ">" at bounding box center [899, 167] width 29 height 28
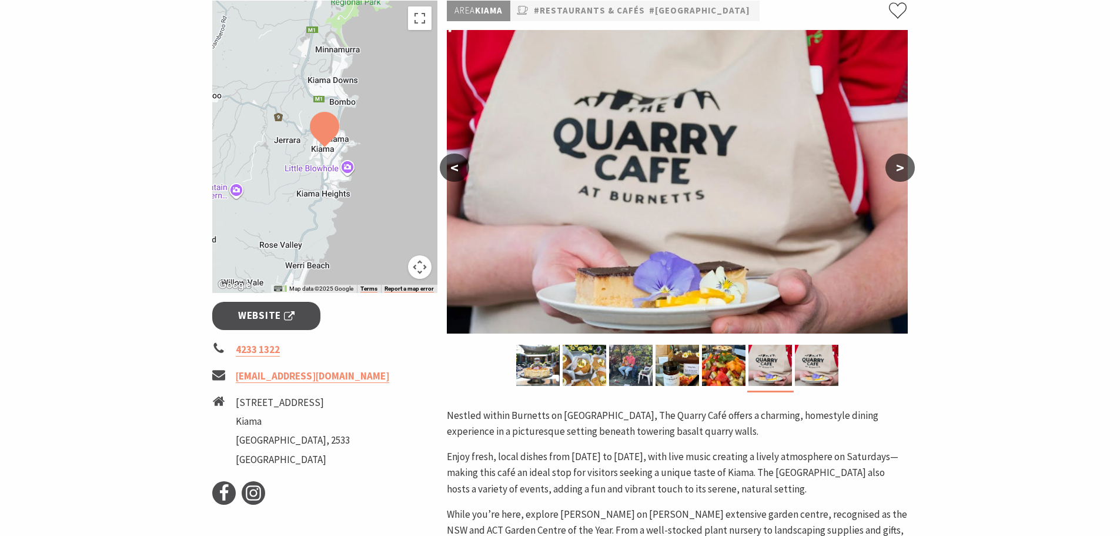
click at [899, 165] on button ">" at bounding box center [899, 167] width 29 height 28
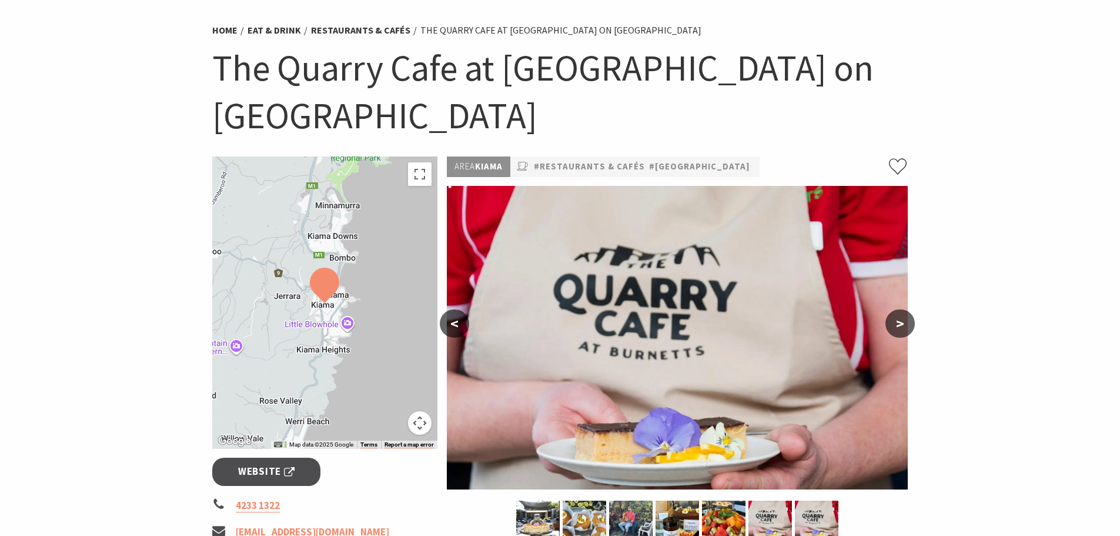
scroll to position [0, 0]
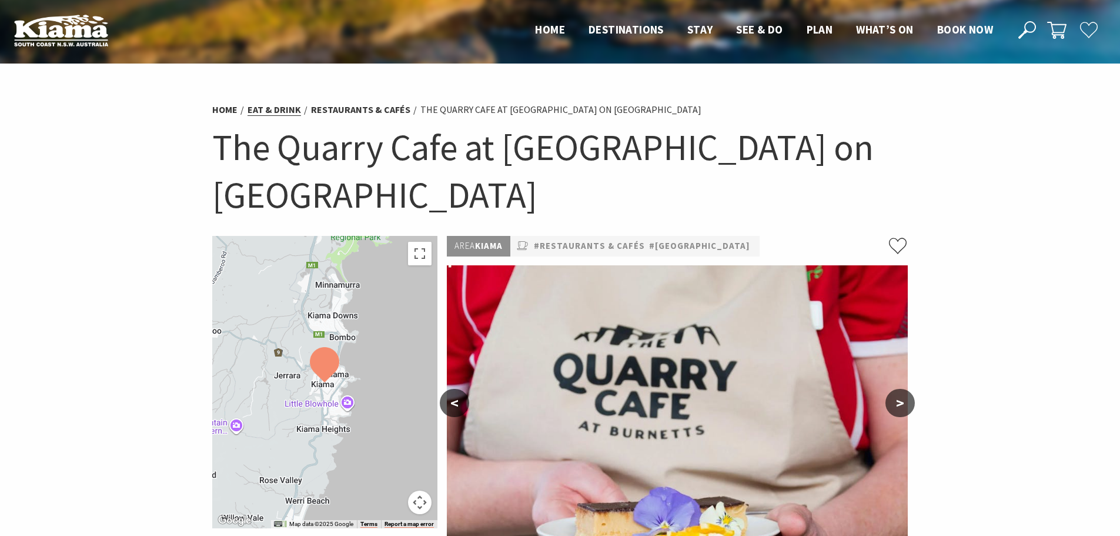
click at [273, 107] on link "Eat & Drink" at bounding box center [274, 109] width 53 height 12
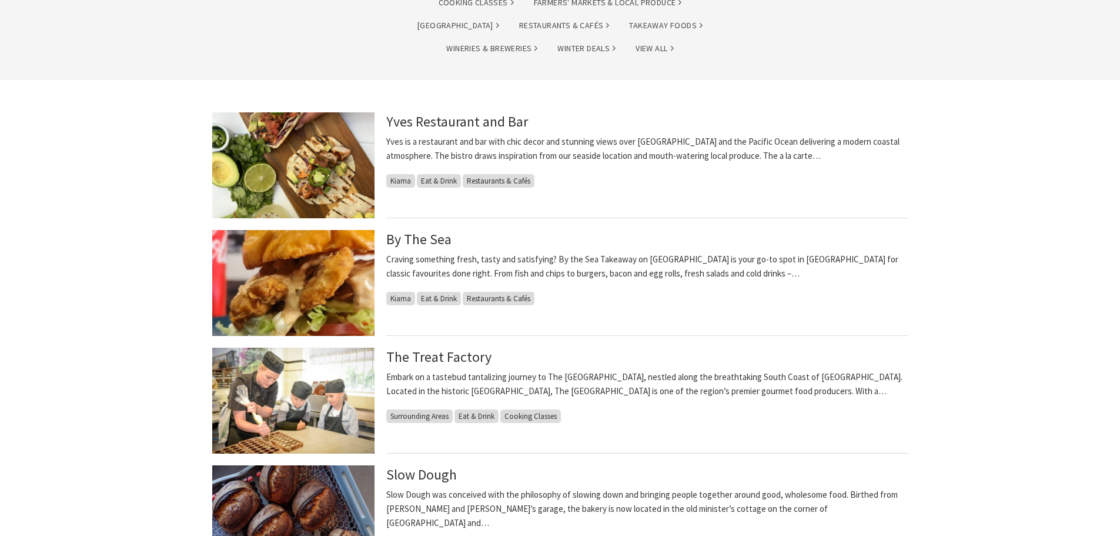
scroll to position [235, 0]
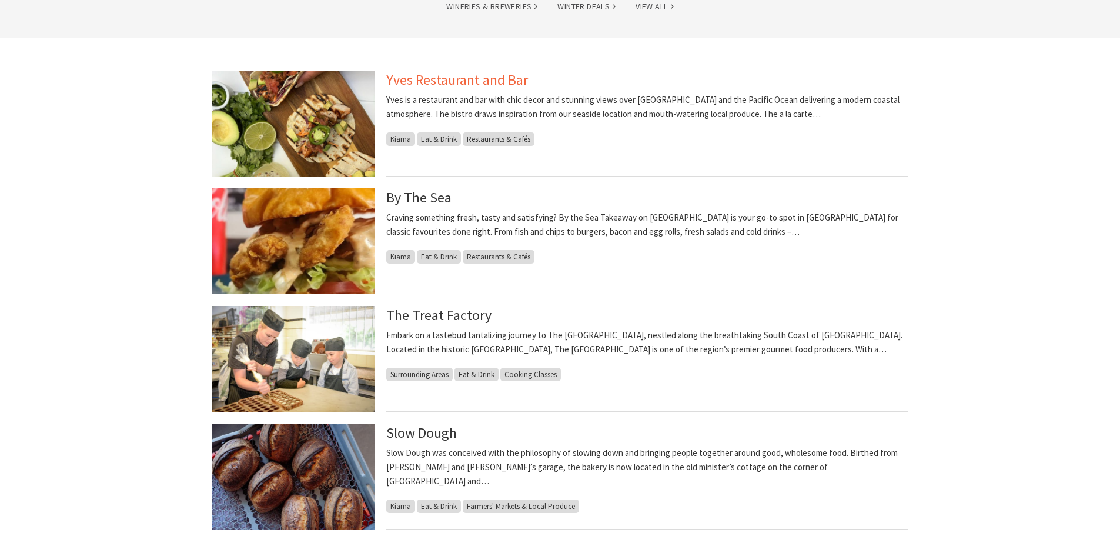
click at [442, 83] on link "Yves Restaurant and Bar" at bounding box center [457, 80] width 142 height 19
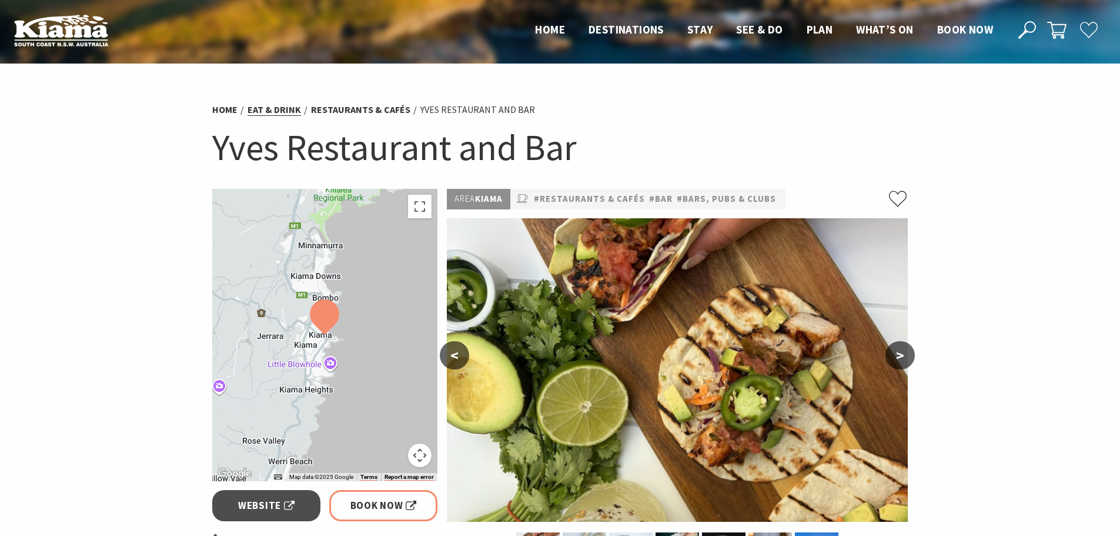
click at [284, 108] on link "Eat & Drink" at bounding box center [274, 109] width 53 height 12
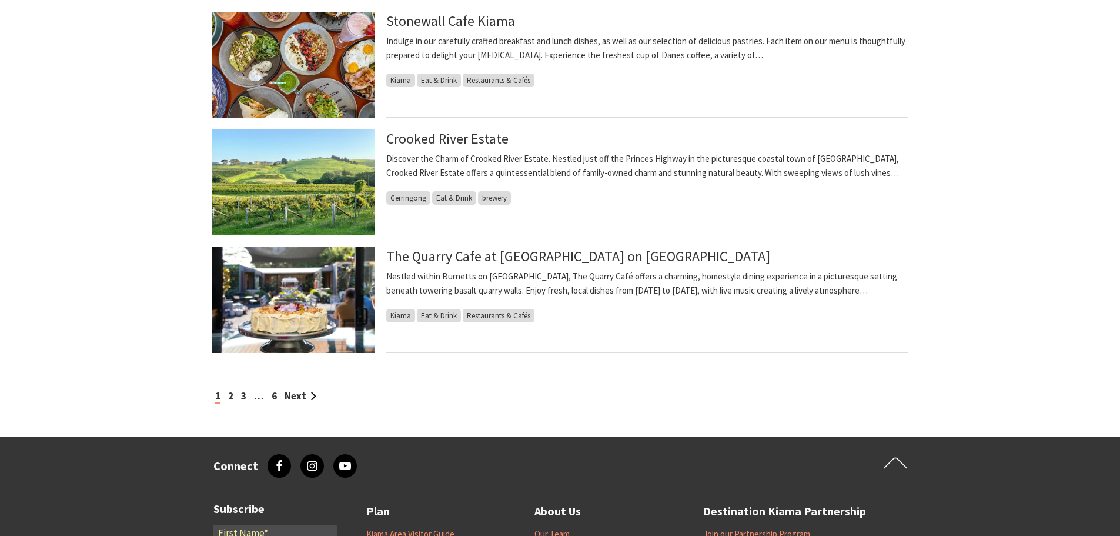
scroll to position [1235, 0]
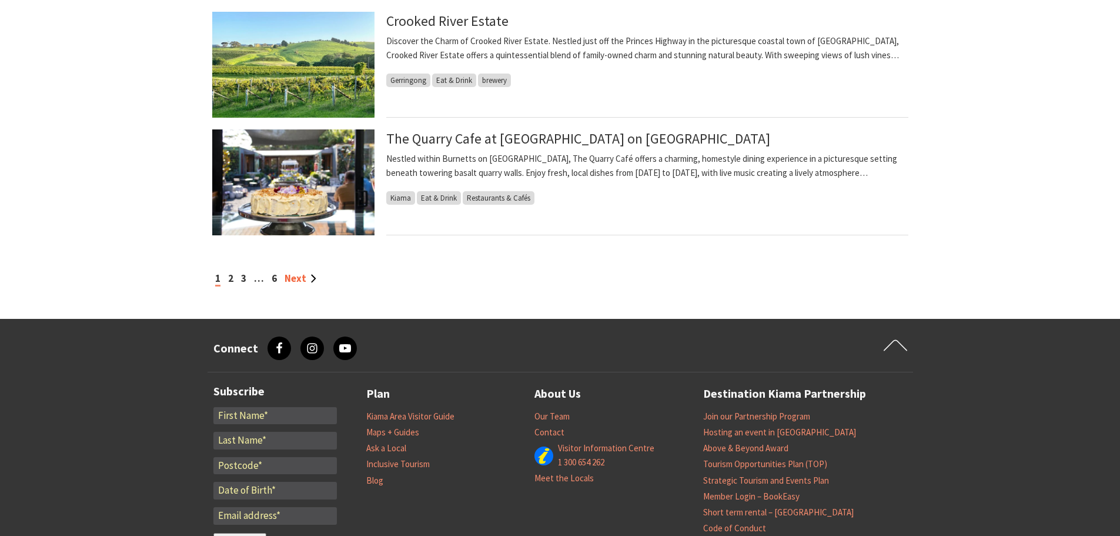
click at [300, 279] on link "Next" at bounding box center [301, 278] width 32 height 13
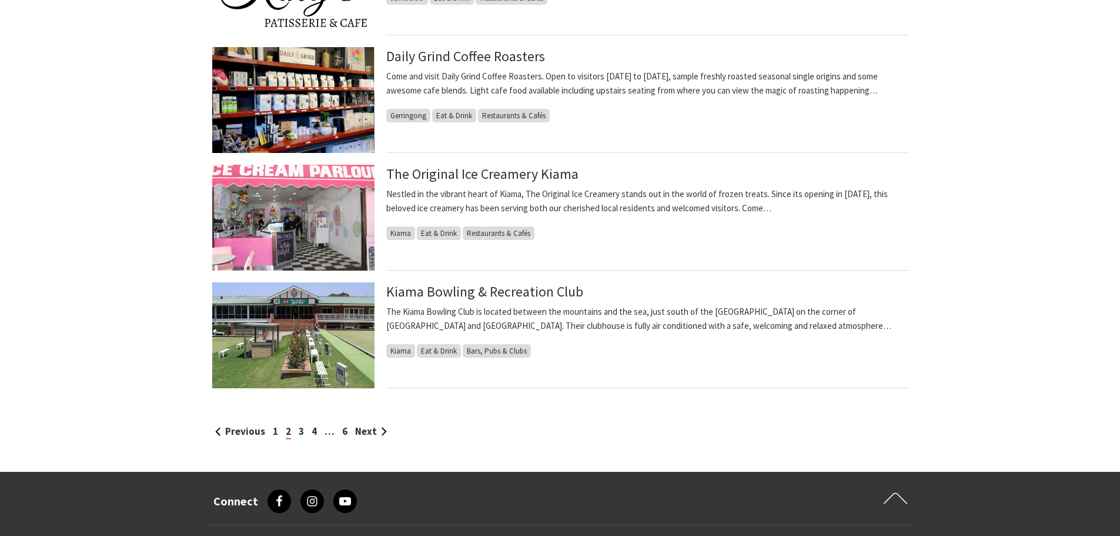
scroll to position [1293, 0]
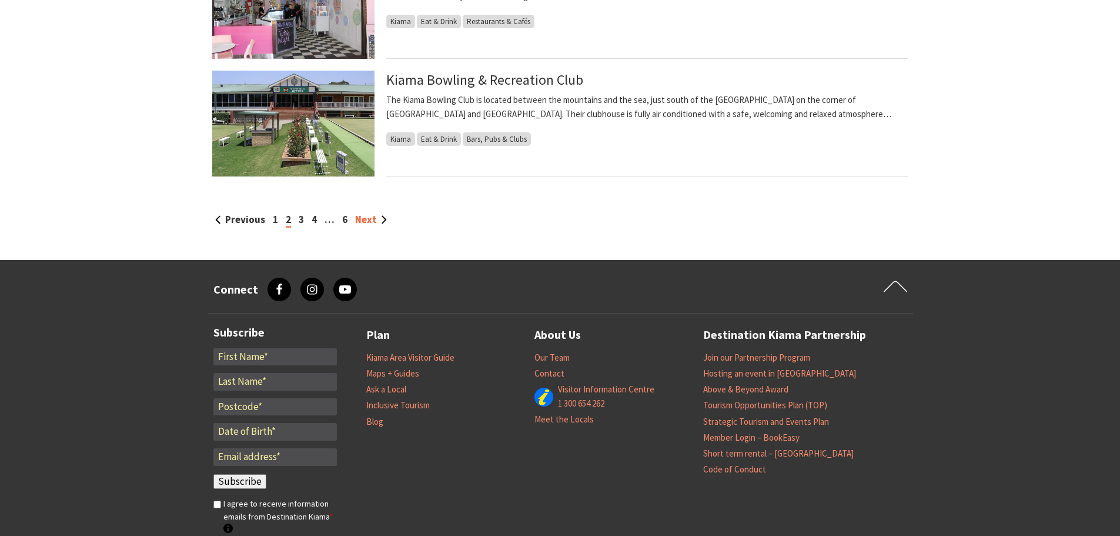
click at [382, 221] on link "Next" at bounding box center [371, 219] width 32 height 13
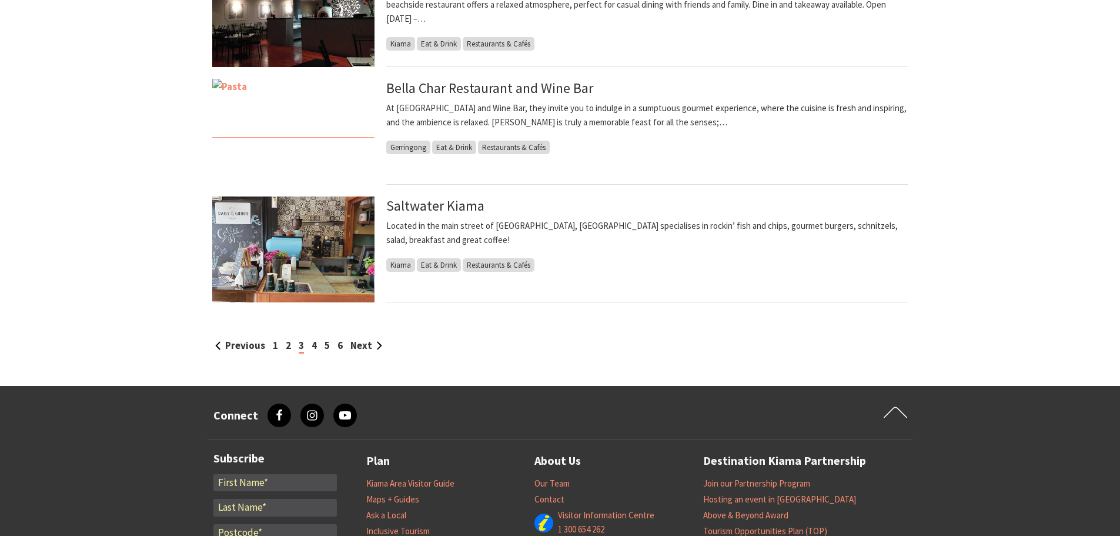
scroll to position [1176, 0]
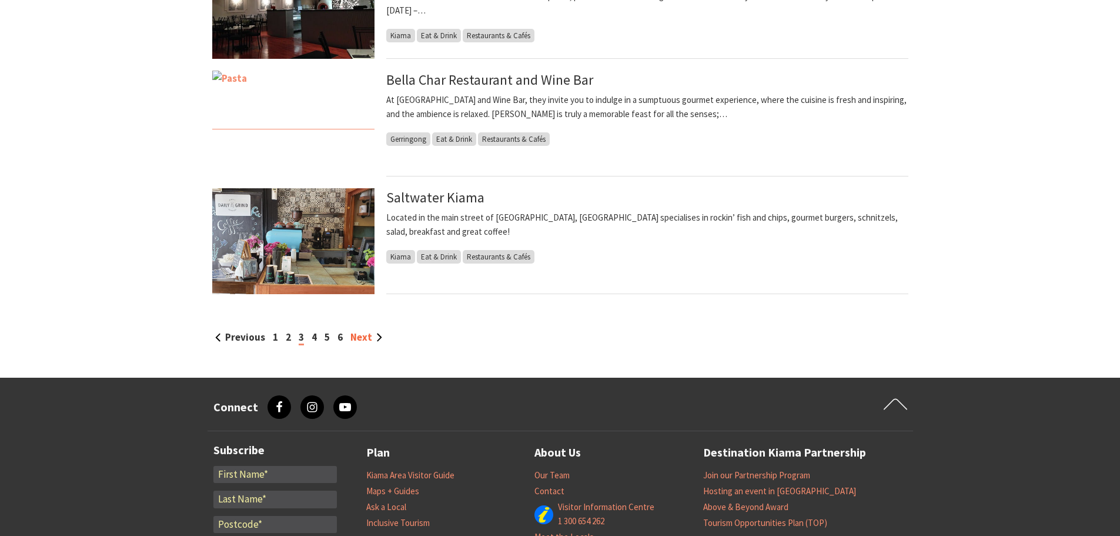
click at [366, 333] on link "Next" at bounding box center [366, 336] width 32 height 13
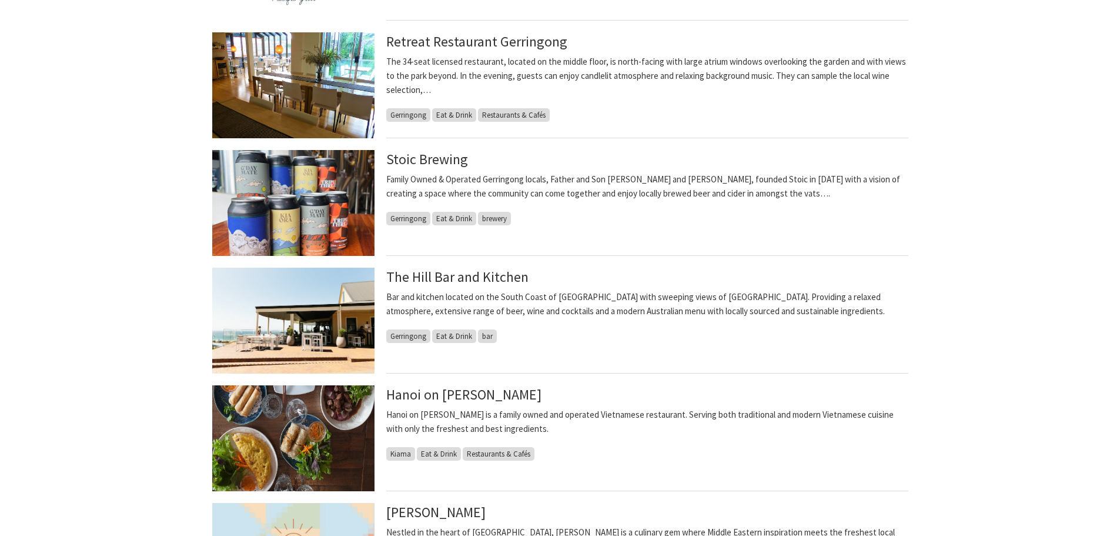
scroll to position [647, 0]
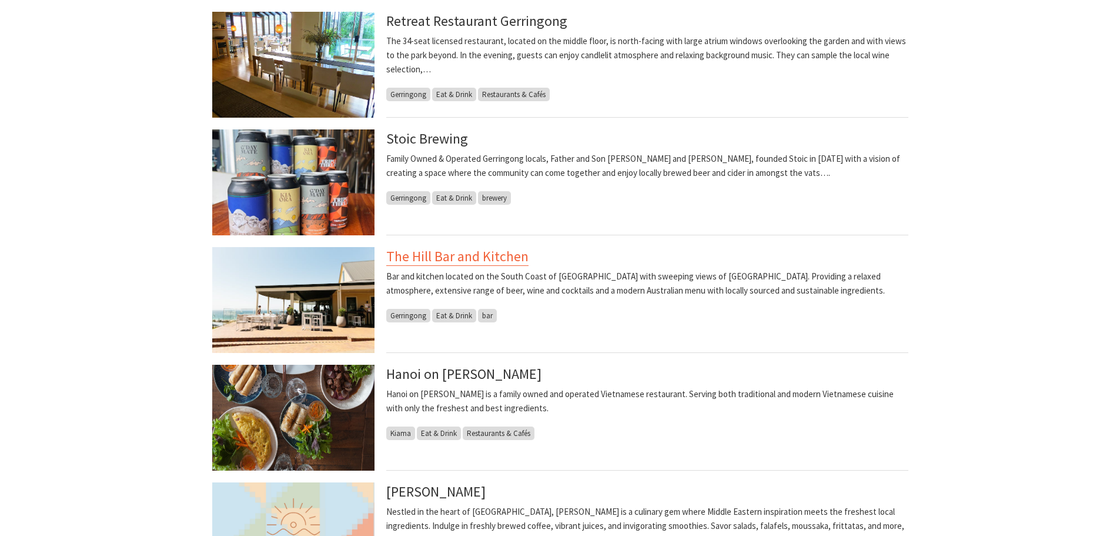
click at [495, 260] on link "The Hill Bar and Kitchen" at bounding box center [457, 256] width 142 height 19
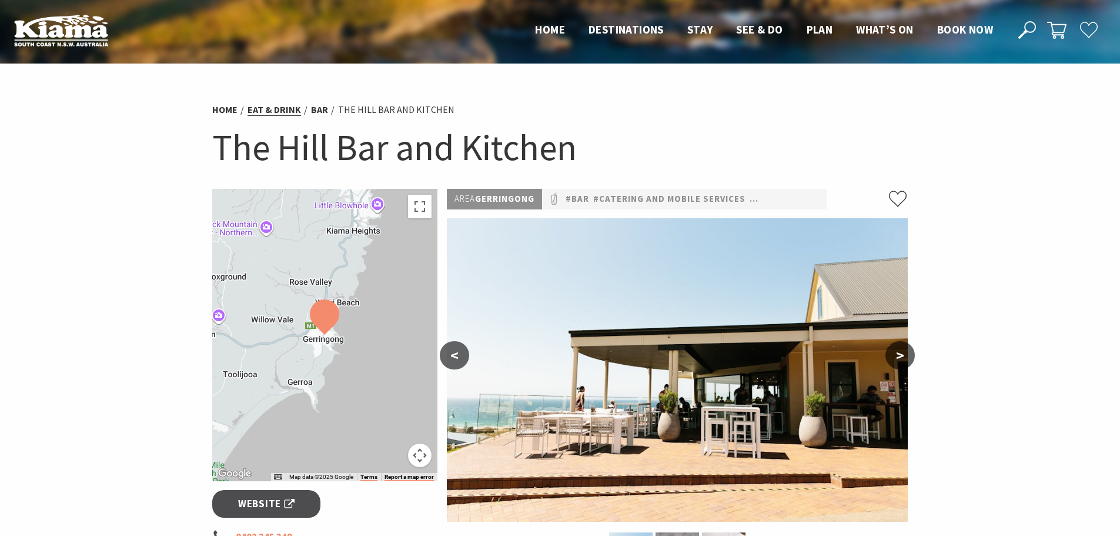
click at [262, 110] on link "Eat & Drink" at bounding box center [274, 109] width 53 height 12
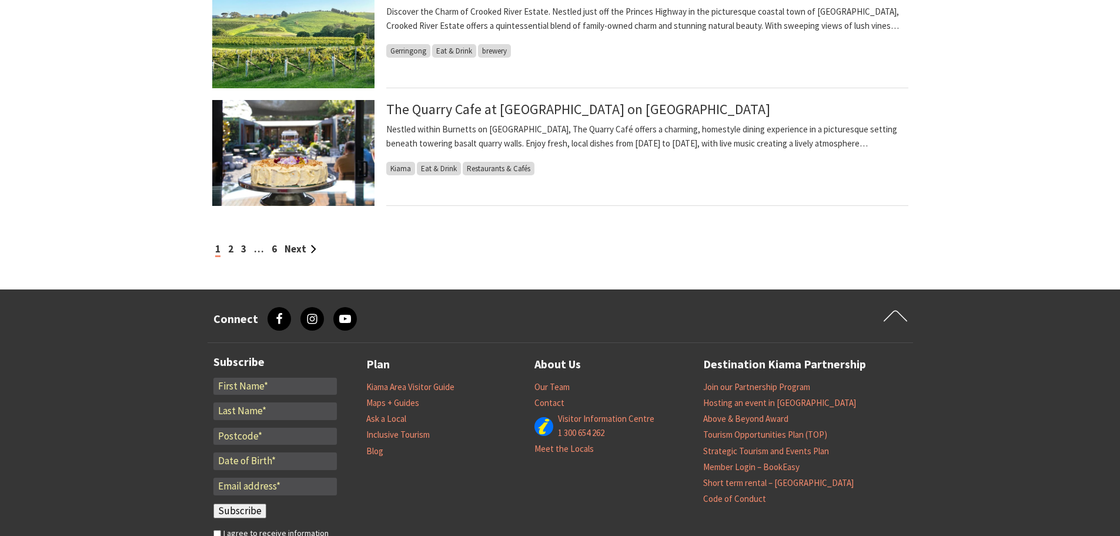
scroll to position [1235, 0]
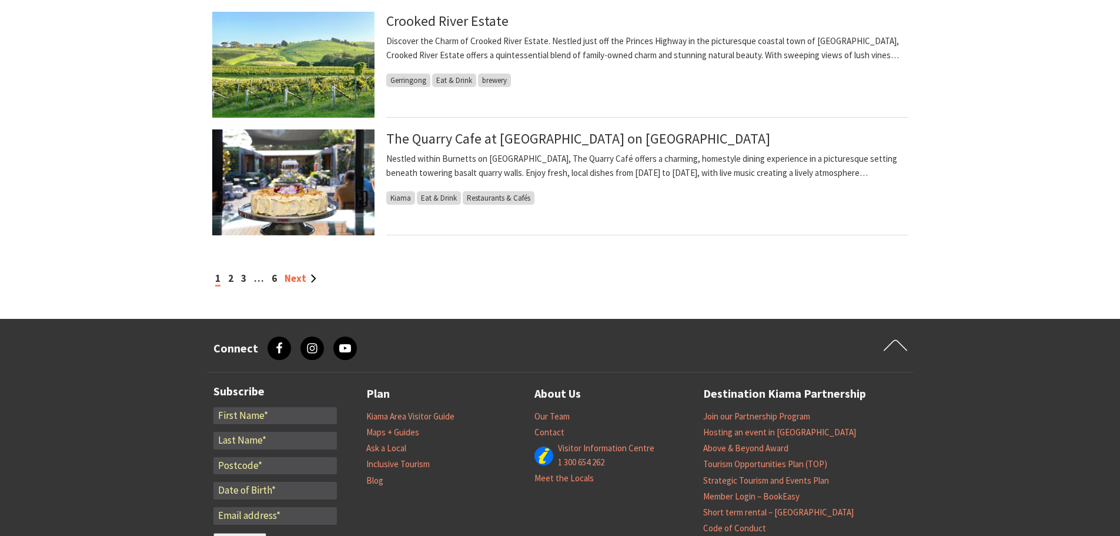
click at [306, 277] on link "Next" at bounding box center [301, 278] width 32 height 13
